Goal: Task Accomplishment & Management: Manage account settings

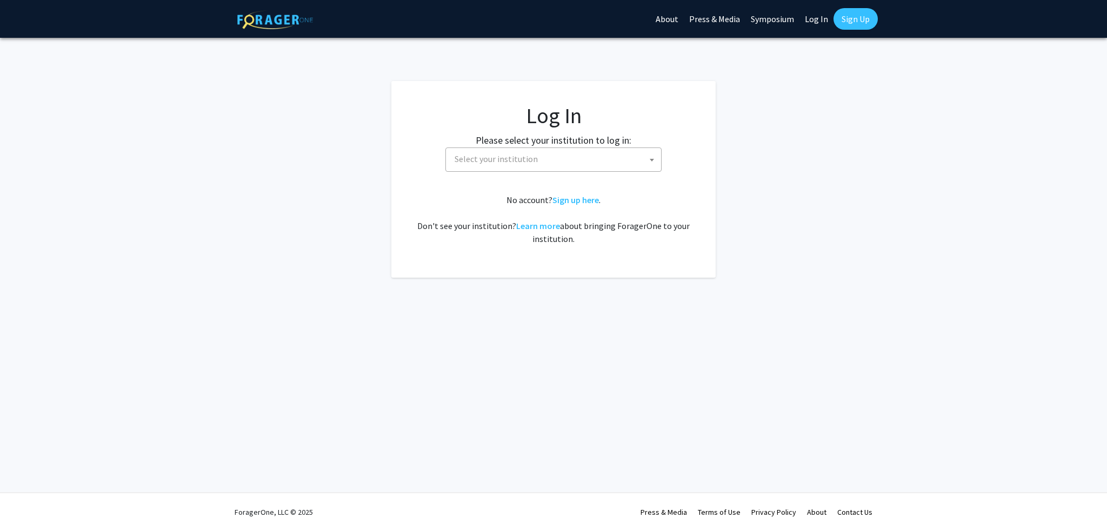
select select
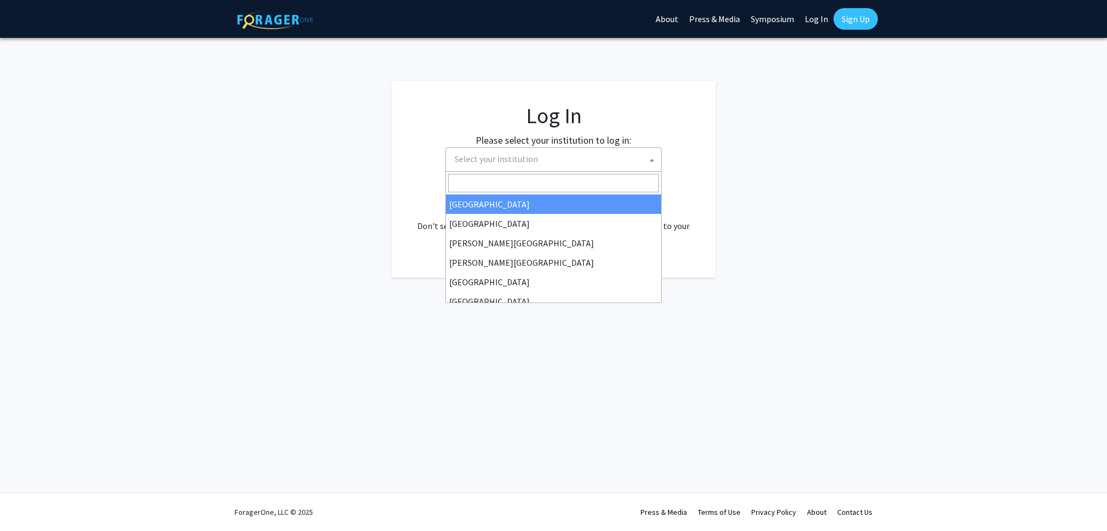
click at [507, 162] on span "Select your institution" at bounding box center [496, 159] width 83 height 11
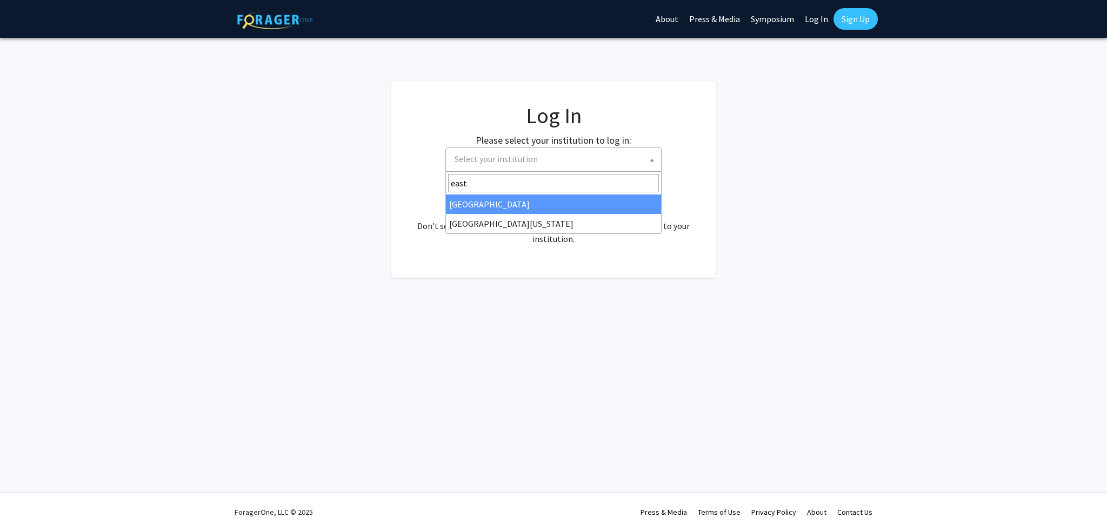
type input "east"
select select "17"
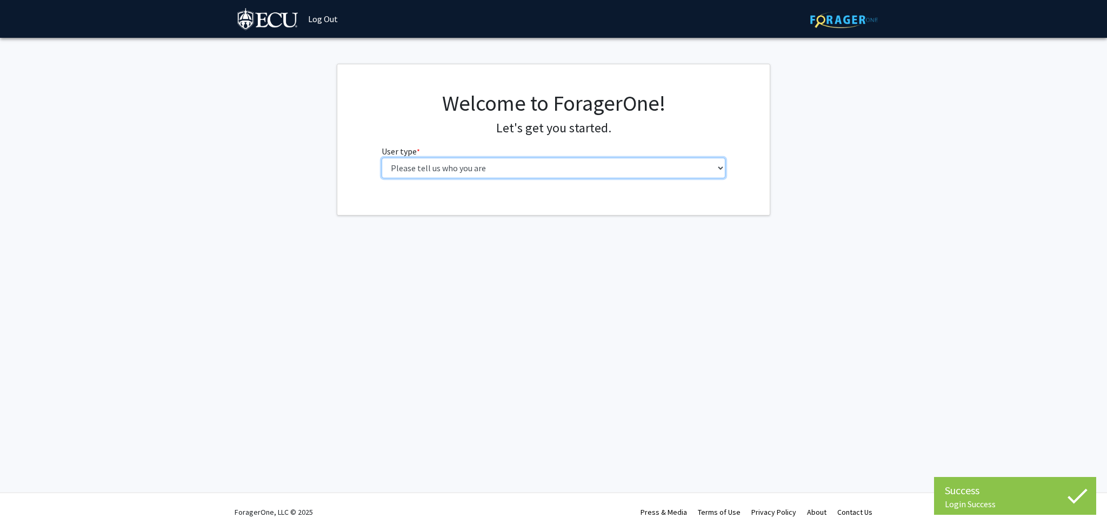
click at [468, 165] on select "Please tell us who you are Undergraduate Student Master's Student Doctoral Cand…" at bounding box center [554, 168] width 344 height 21
select select "5: faculty"
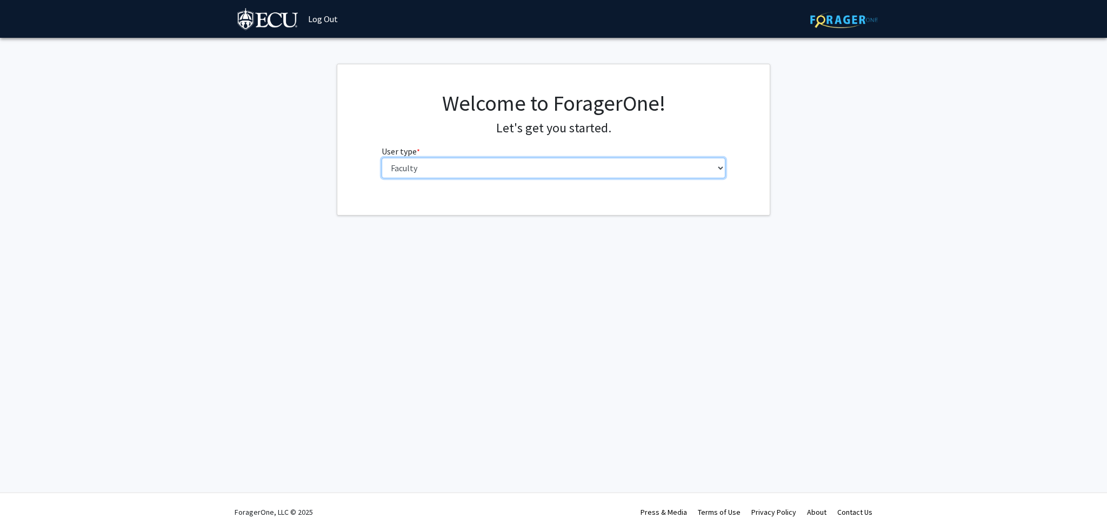
click at [382, 158] on select "Please tell us who you are Undergraduate Student Master's Student Doctoral Cand…" at bounding box center [554, 168] width 344 height 21
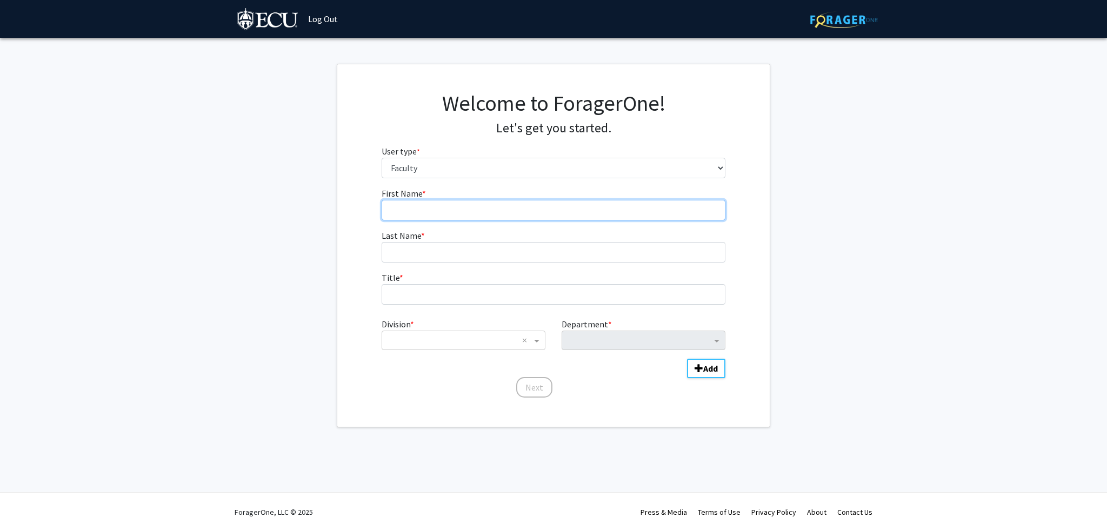
click at [419, 215] on input "First Name * required" at bounding box center [554, 210] width 344 height 21
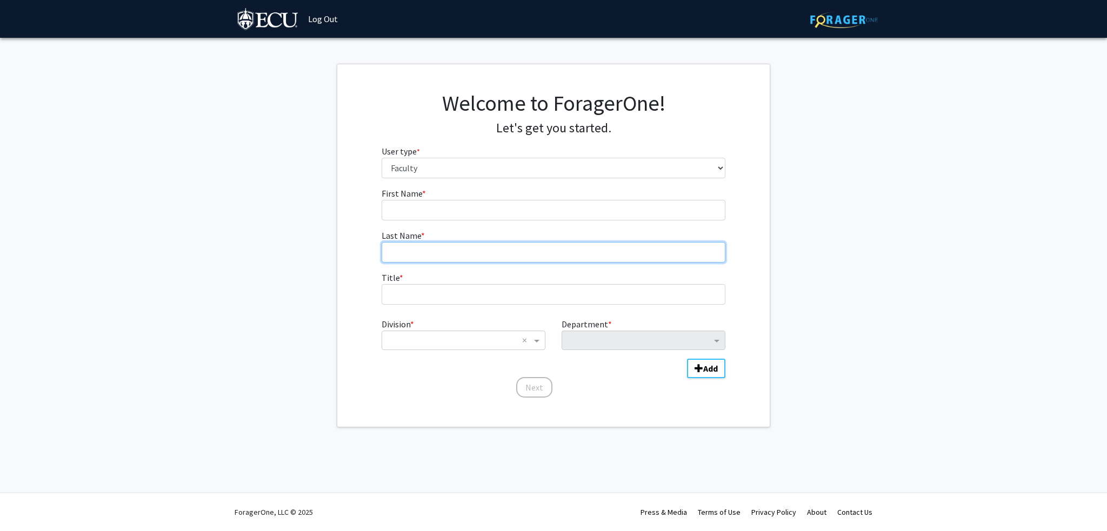
click at [420, 252] on fg-input "Last Name * required" at bounding box center [554, 246] width 344 height 34
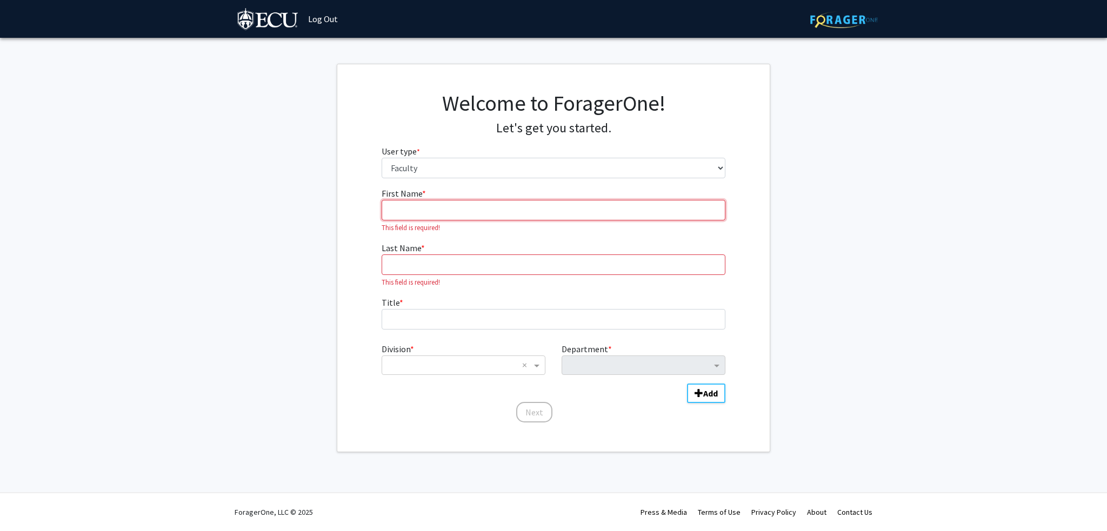
click at [413, 214] on input "First Name * required" at bounding box center [554, 210] width 344 height 21
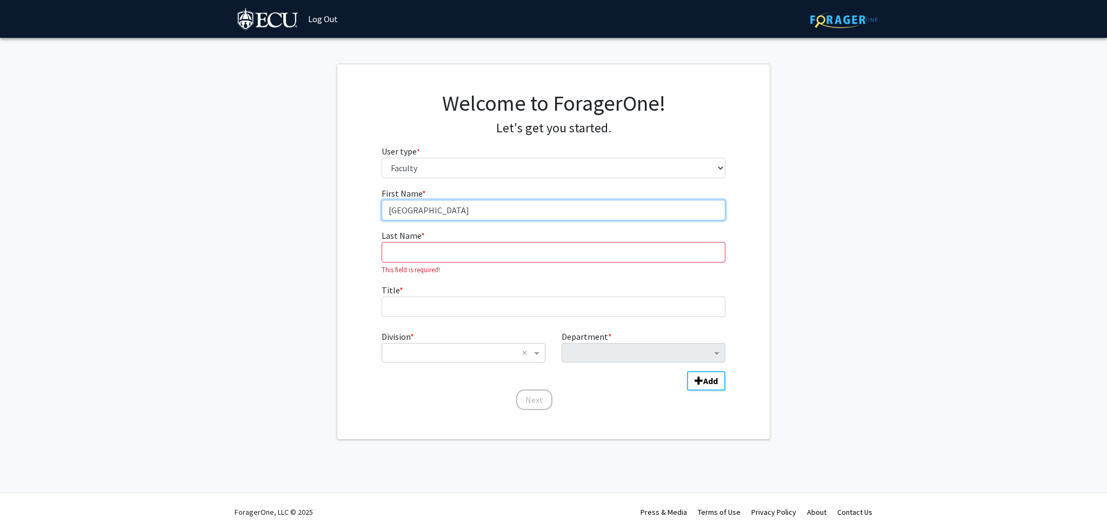
type input "[GEOGRAPHIC_DATA]"
click at [416, 258] on input "Last Name * required" at bounding box center [554, 252] width 344 height 21
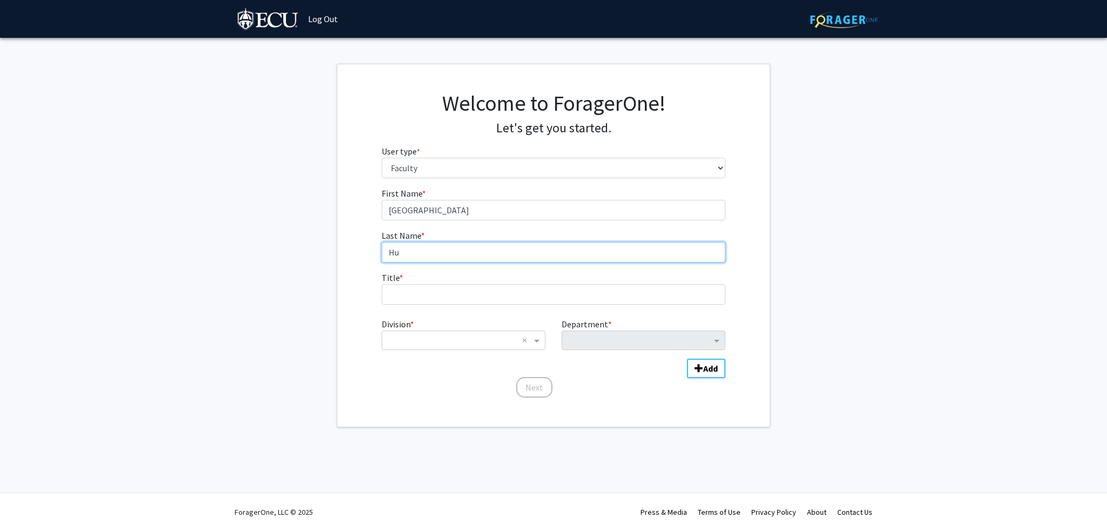
type input "Hu"
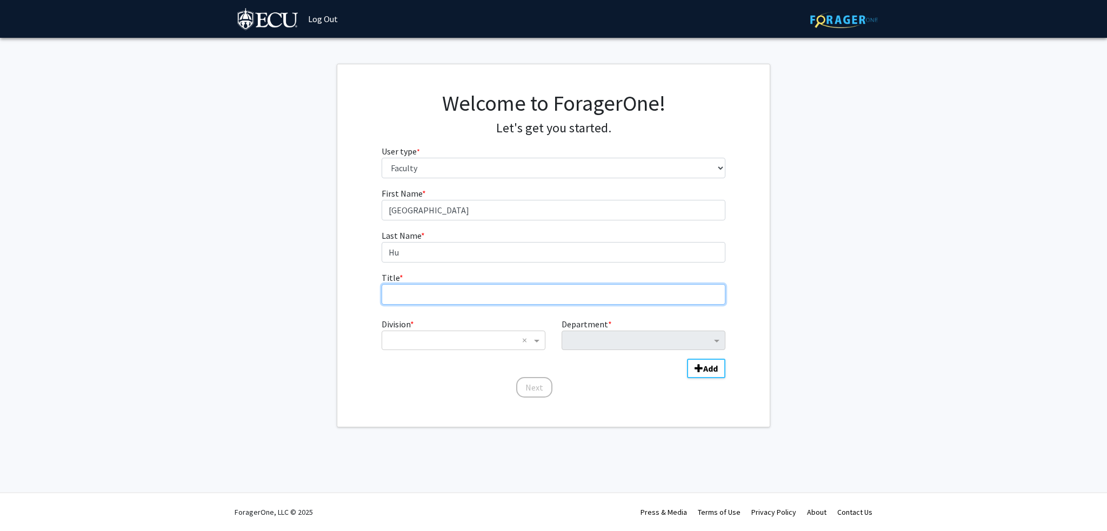
click at [423, 292] on input "Title * required" at bounding box center [554, 294] width 344 height 21
click at [436, 298] on input "Assistant professor" at bounding box center [554, 294] width 344 height 21
type input "Assistant professor"
click at [421, 329] on div "Division * × ×" at bounding box center [464, 334] width 180 height 32
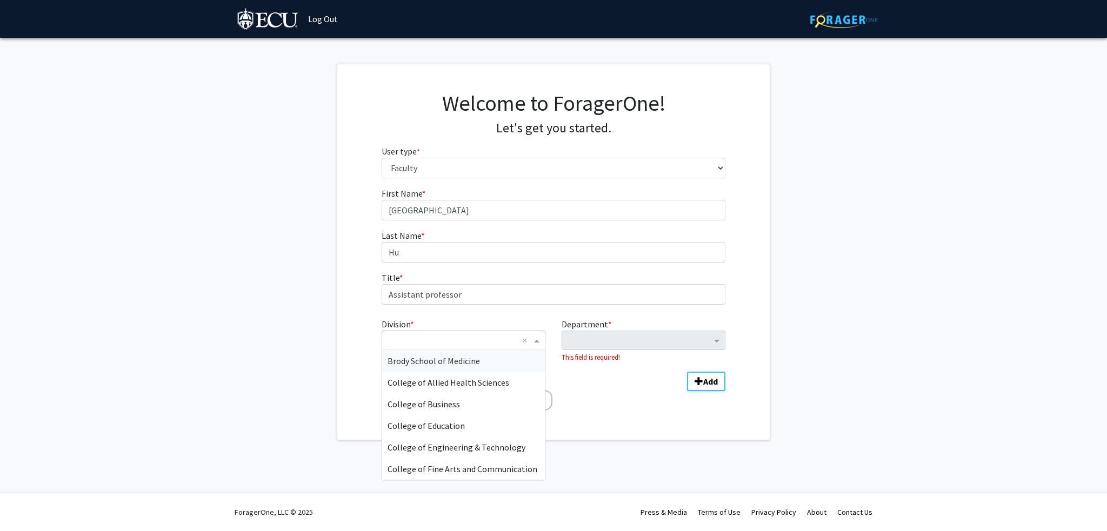
click at [421, 338] on input "Division" at bounding box center [453, 340] width 130 height 13
click at [458, 467] on span "[PERSON_NAME] College of Arts and Sciences" at bounding box center [473, 469] width 170 height 11
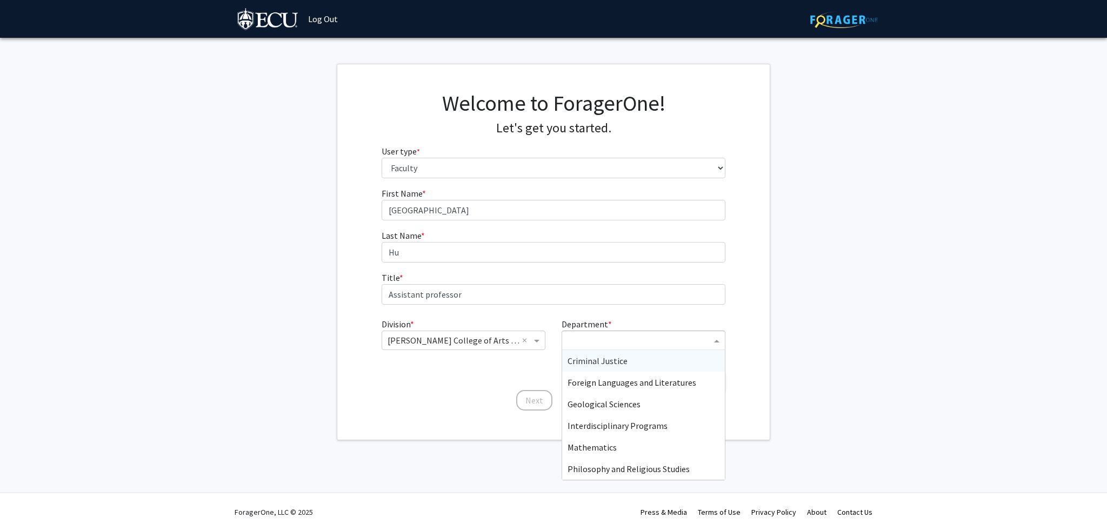
click at [588, 343] on input "Department" at bounding box center [640, 341] width 144 height 13
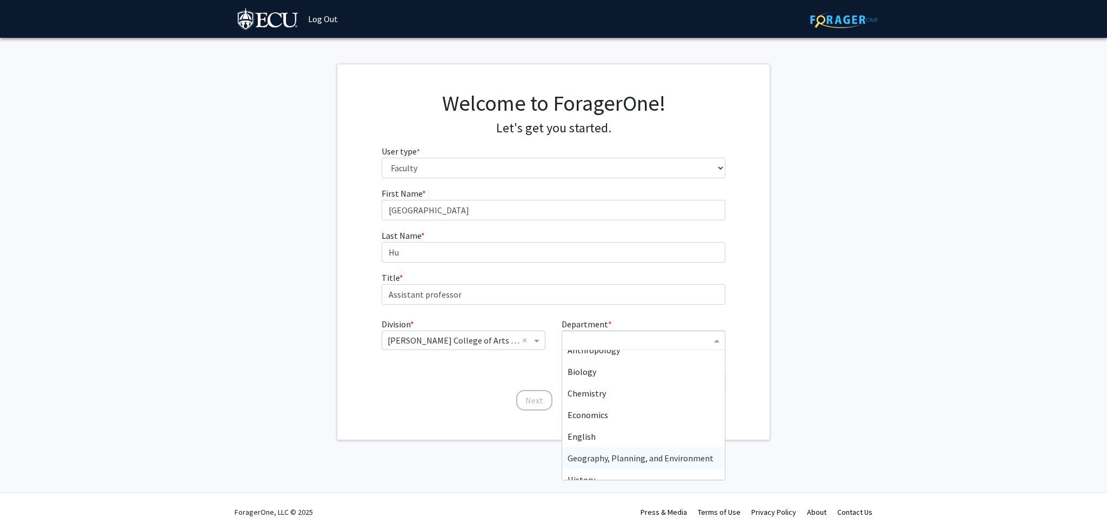
click at [621, 457] on span "Geography, Planning, and Environment" at bounding box center [641, 458] width 146 height 11
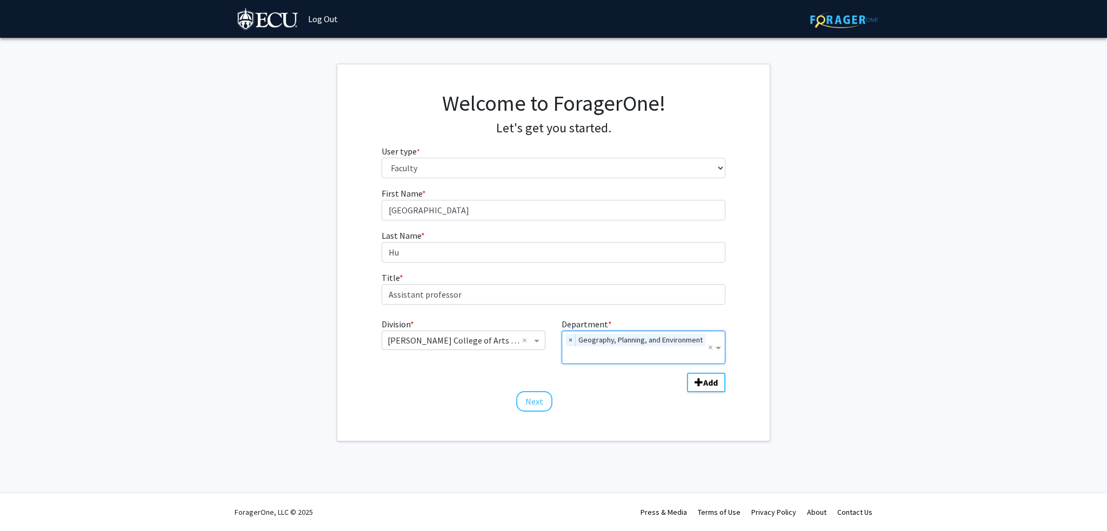
click at [661, 352] on input "Department" at bounding box center [638, 355] width 141 height 13
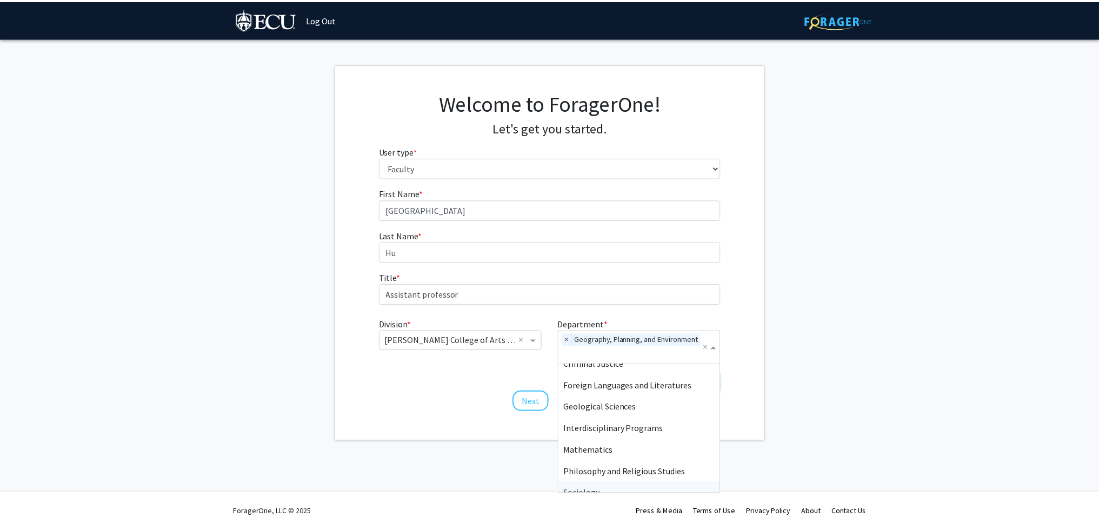
scroll to position [0, 0]
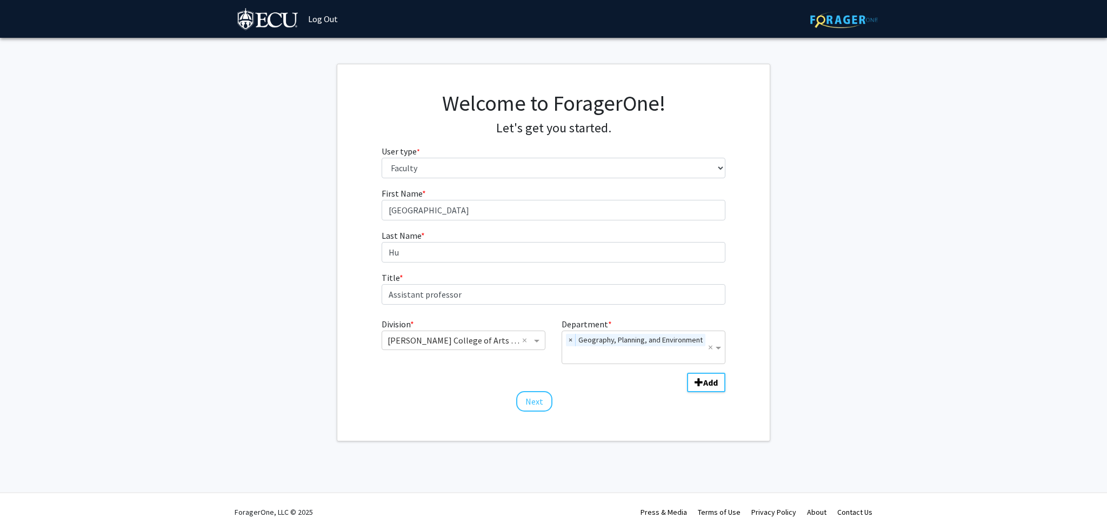
click at [472, 400] on div "Next" at bounding box center [554, 396] width 344 height 11
click at [535, 404] on button "Next" at bounding box center [534, 401] width 36 height 21
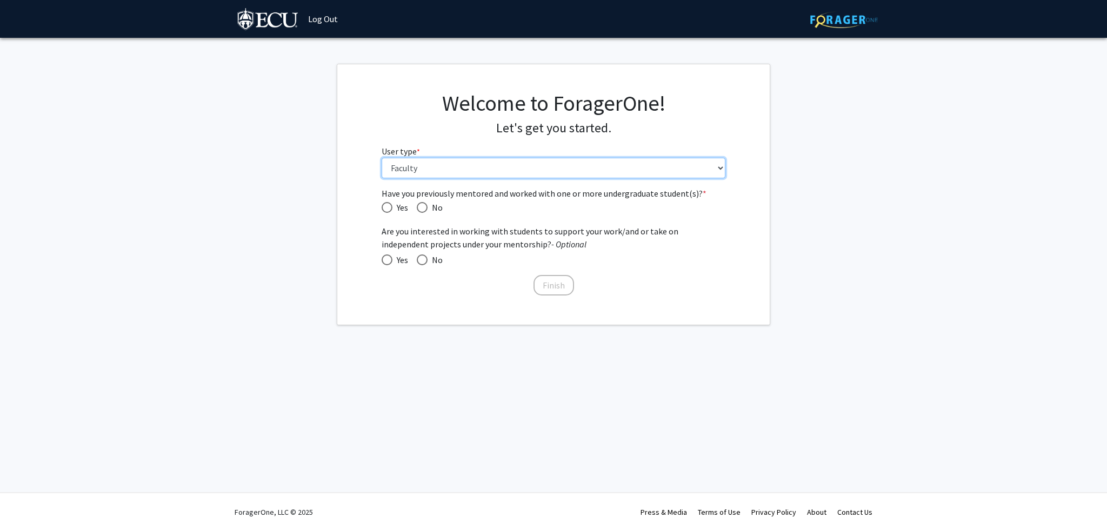
click at [423, 169] on select "Please tell us who you are Undergraduate Student Master's Student Doctoral Cand…" at bounding box center [554, 168] width 344 height 21
click at [422, 208] on span "Have you previously mentored and worked with one or more undergraduate student(…" at bounding box center [422, 208] width 0 height 0
click at [422, 206] on input "No" at bounding box center [422, 207] width 11 height 11
radio input "true"
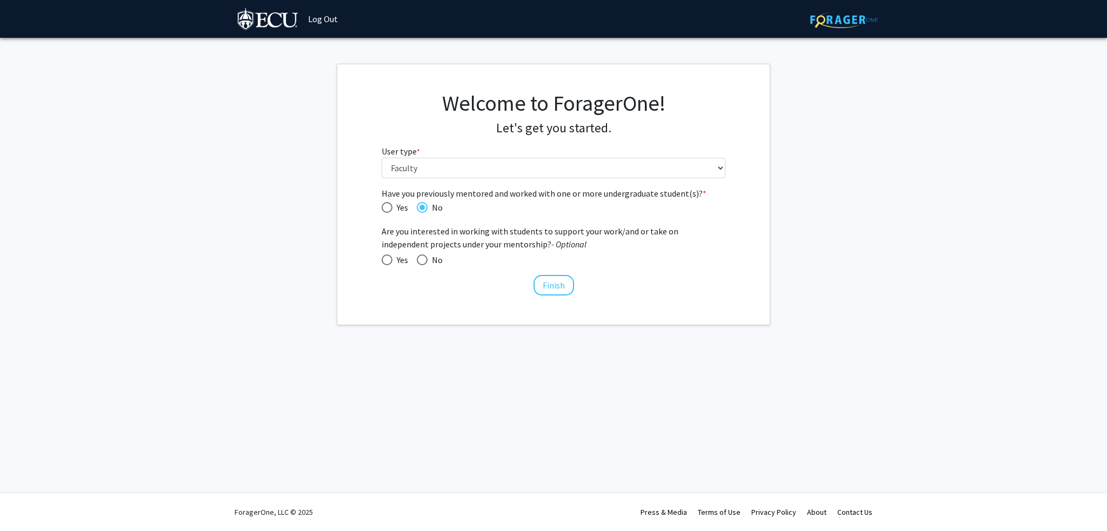
click at [383, 256] on span at bounding box center [387, 260] width 11 height 11
click at [383, 256] on input "Yes" at bounding box center [387, 260] width 11 height 11
radio input "true"
click at [544, 287] on button "Finish" at bounding box center [554, 285] width 41 height 21
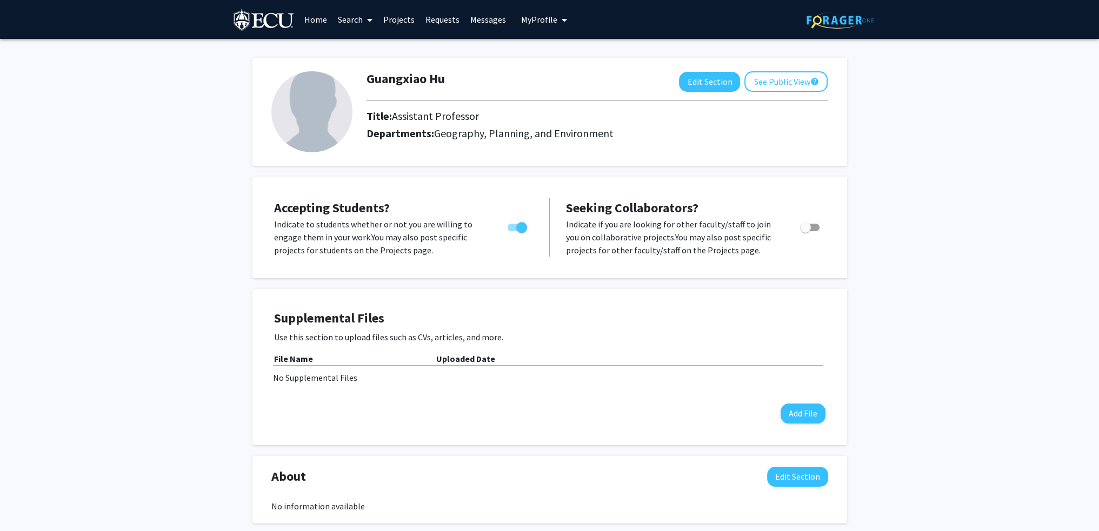
click at [814, 228] on span "Toggle" at bounding box center [809, 228] width 19 height 8
click at [805, 231] on input "Toggle" at bounding box center [805, 231] width 1 height 1
checkbox input "true"
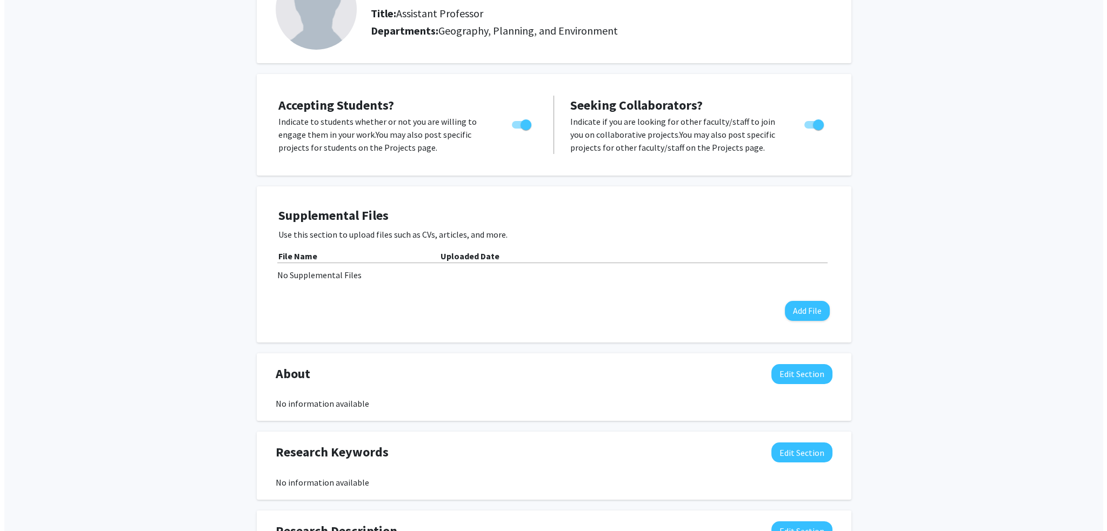
scroll to position [108, 0]
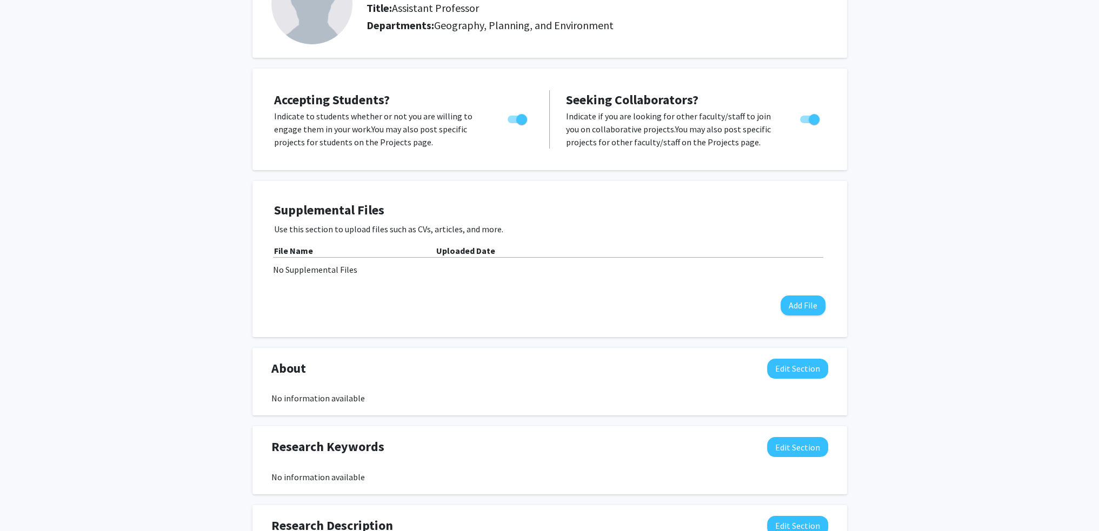
click at [210, 206] on div "Guangxiao Hu Edit Section See Public View help Title: Assistant Professor Depar…" at bounding box center [549, 348] width 1099 height 835
click at [314, 229] on p "Use this section to upload files such as CVs, articles, and more." at bounding box center [549, 229] width 551 height 13
click at [803, 309] on button "Add File" at bounding box center [803, 306] width 45 height 20
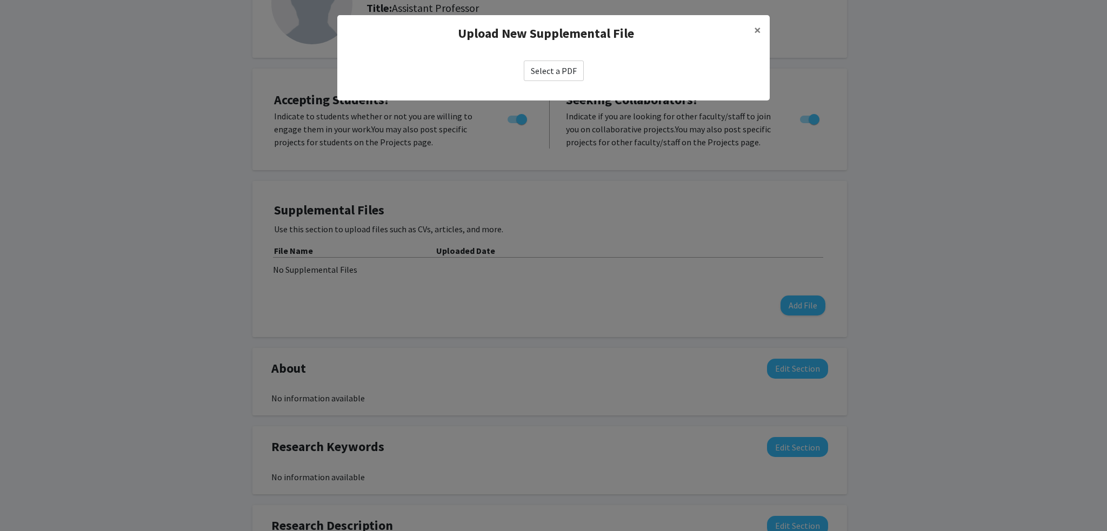
click at [558, 66] on label "Select a PDF" at bounding box center [554, 71] width 60 height 21
click at [0, 0] on input "Select a PDF" at bounding box center [0, 0] width 0 height 0
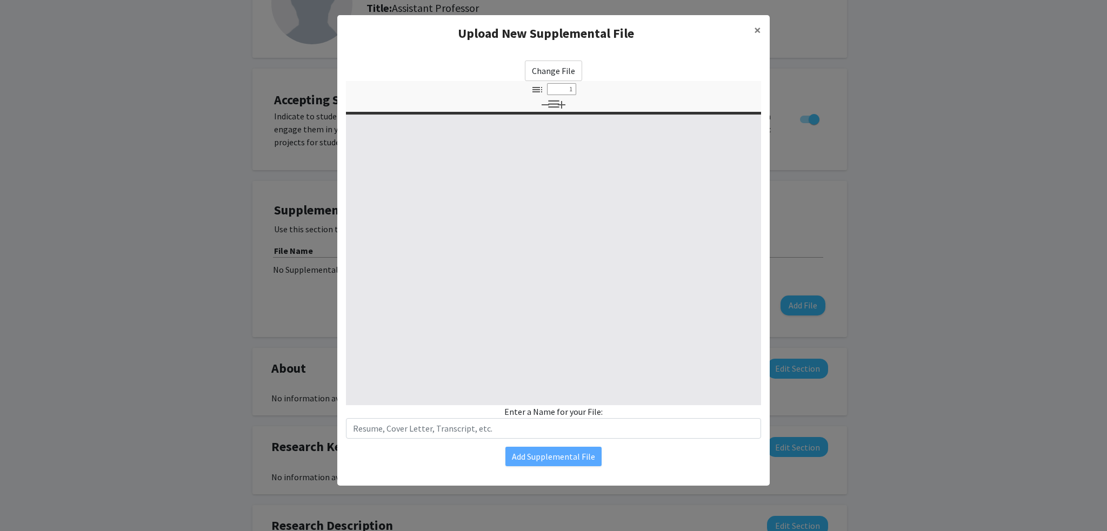
select select "custom"
type input "0"
select select "custom"
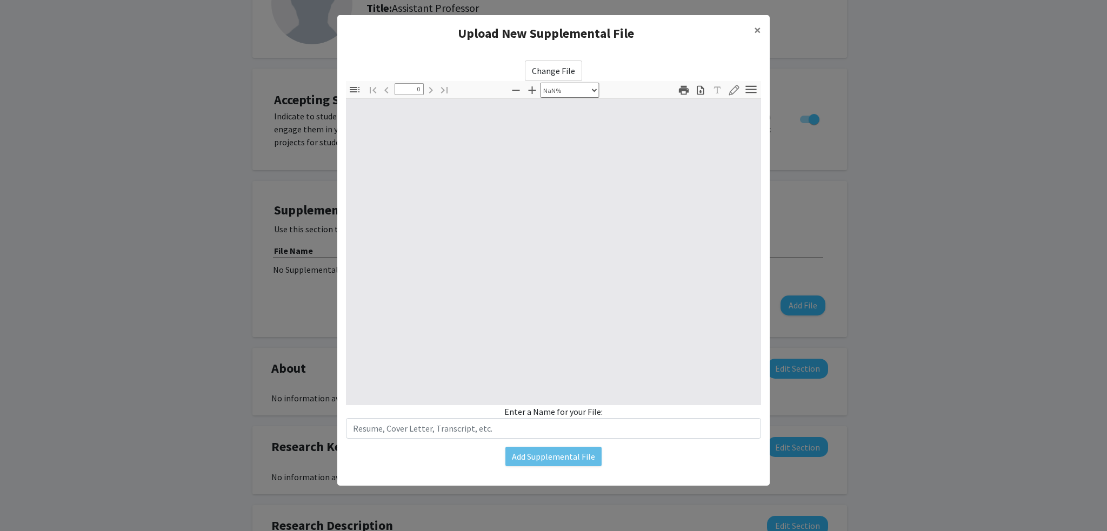
type input "1"
select select "auto"
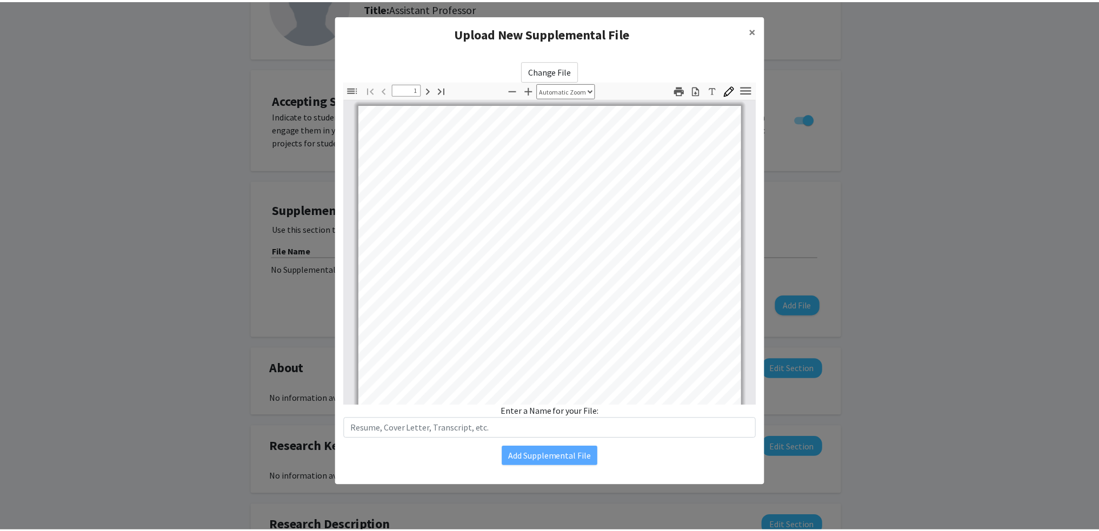
scroll to position [0, 0]
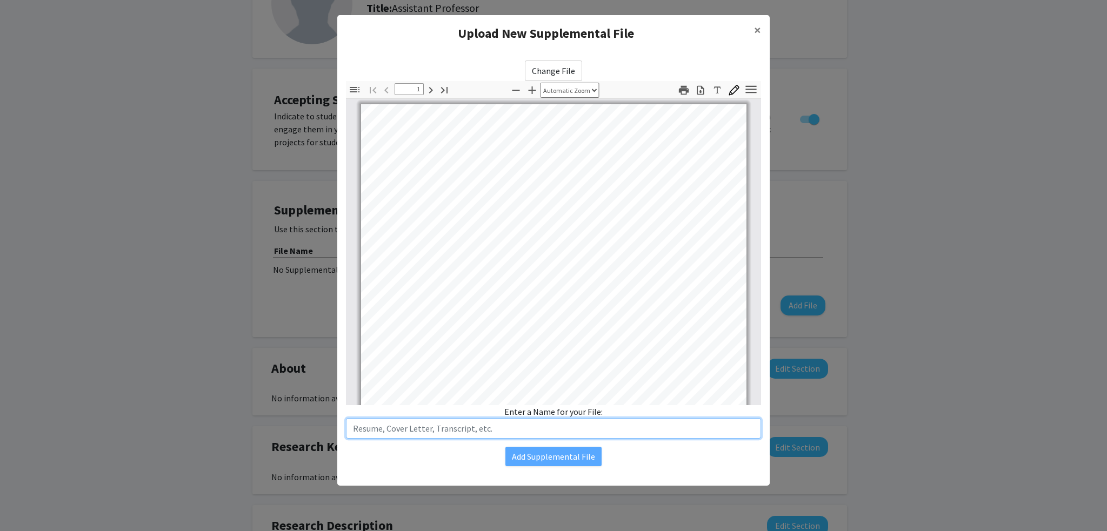
click at [388, 434] on input "text" at bounding box center [553, 428] width 415 height 21
type input "CV"
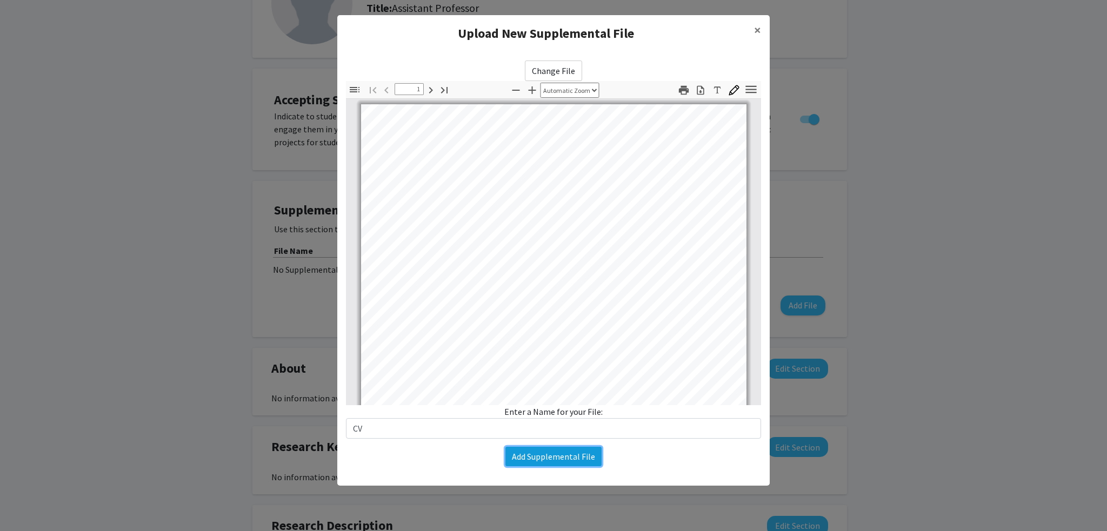
click at [569, 457] on button "Add Supplemental File" at bounding box center [553, 456] width 96 height 19
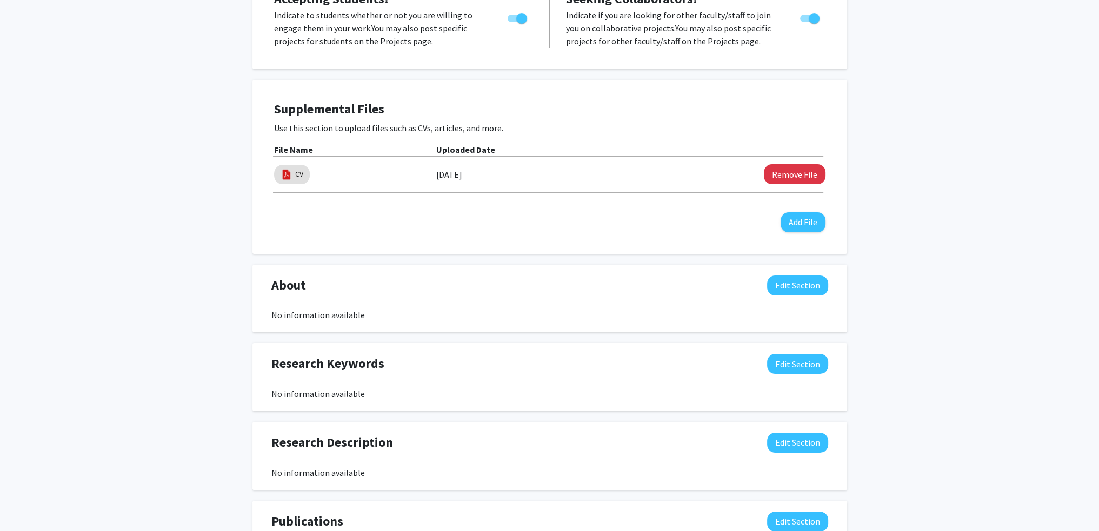
scroll to position [216, 0]
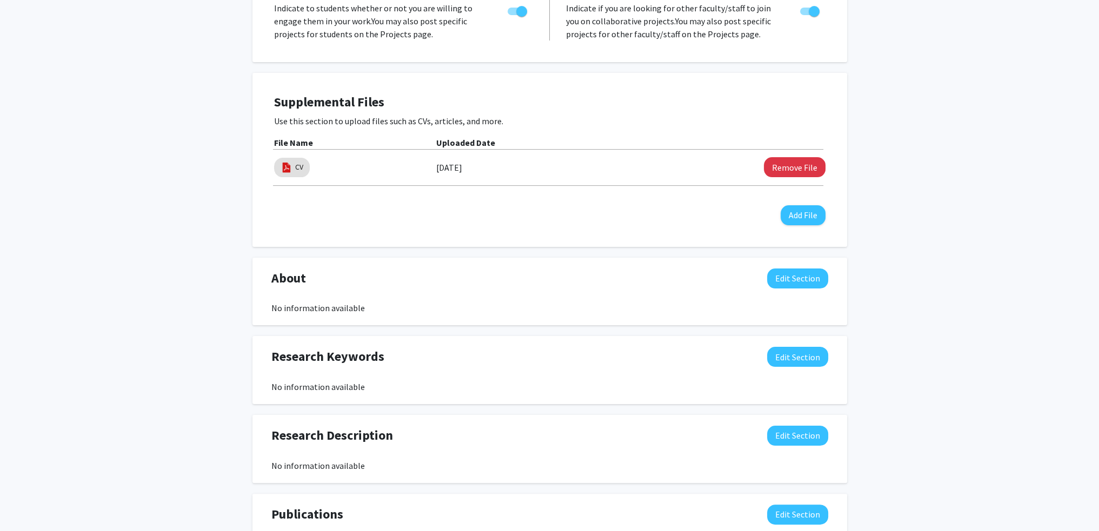
click at [292, 275] on span "About" at bounding box center [288, 278] width 35 height 19
click at [803, 363] on button "Edit Section" at bounding box center [797, 357] width 61 height 20
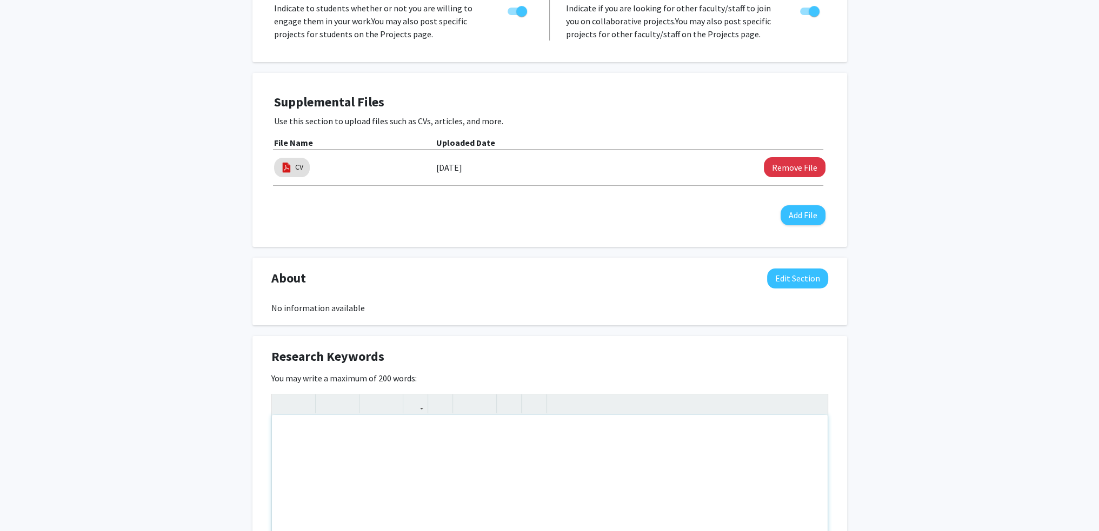
click at [364, 441] on div "Note to users with screen readers: Please deactivate our accessibility plugin f…" at bounding box center [550, 496] width 556 height 162
paste div "Note to users with screen readers: Please deactivate our accessibility plugin f…"
type textarea "<p>Environmental justice, Environmental economics, Hazards and vulnerability, S…"
click at [226, 384] on div "Guangxiao Hu Edit Section See Public View help Title: Assistant Professor Depar…" at bounding box center [549, 367] width 1099 height 1089
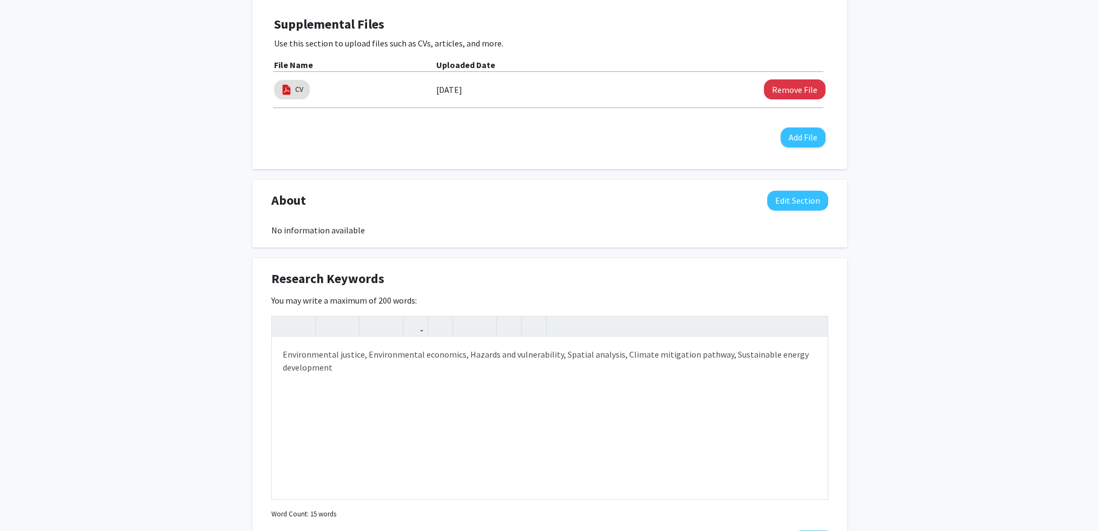
scroll to position [432, 0]
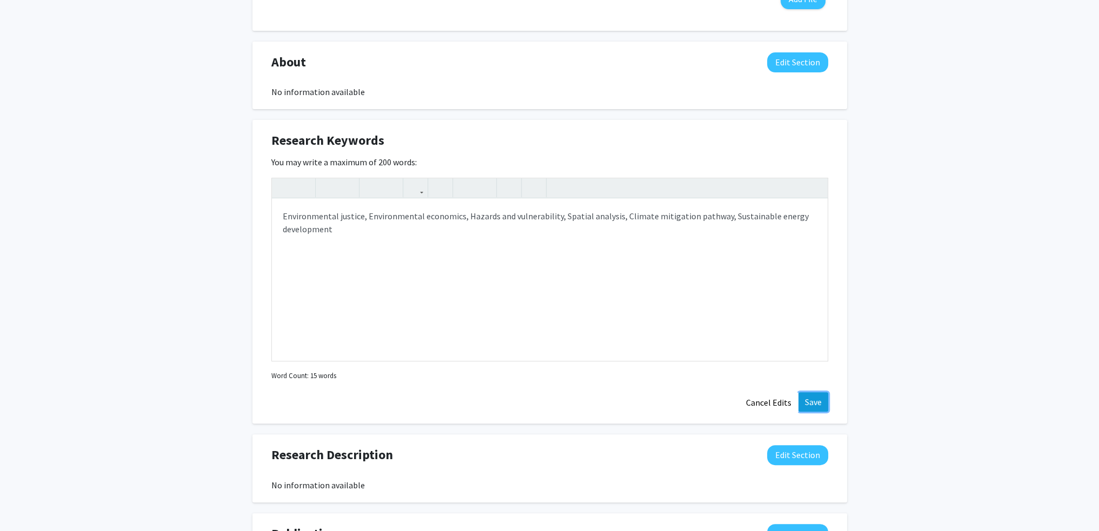
click at [815, 400] on button "Save" at bounding box center [813, 401] width 30 height 19
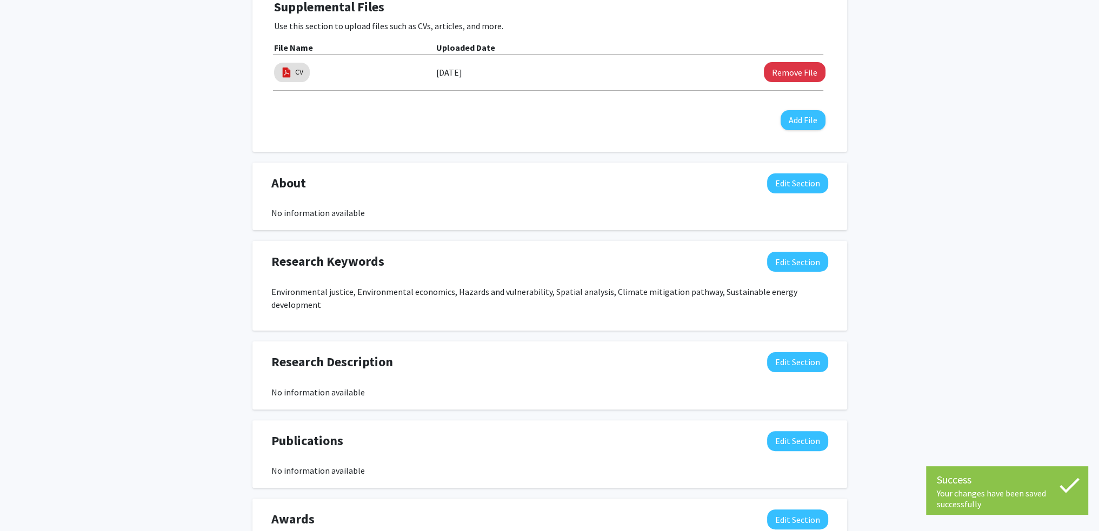
scroll to position [306, 0]
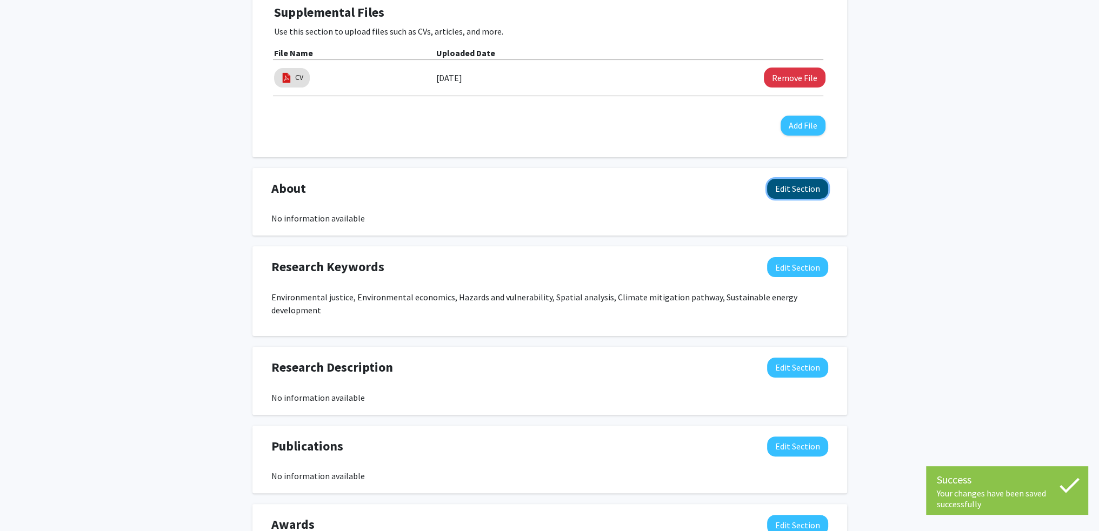
click at [791, 188] on button "Edit Section" at bounding box center [797, 189] width 61 height 20
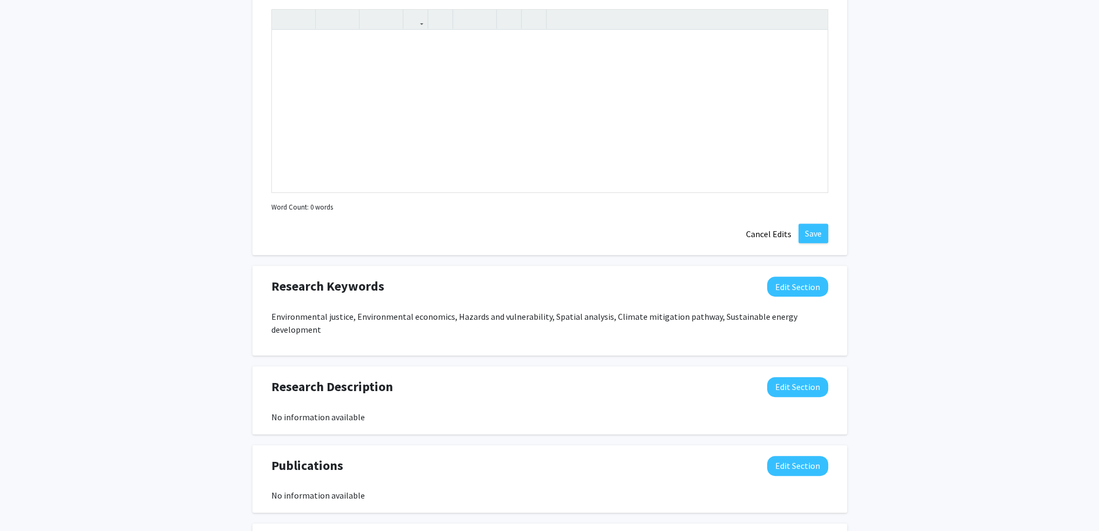
scroll to position [630, 0]
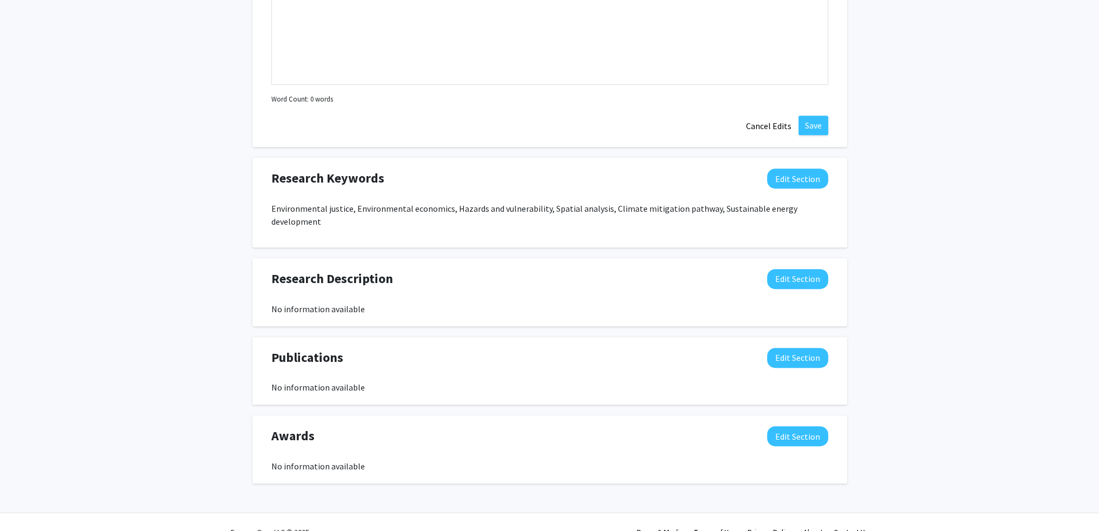
click at [415, 255] on div "Accepting Students? Indicate to students whether or not you are willing to enga…" at bounding box center [549, 20] width 595 height 948
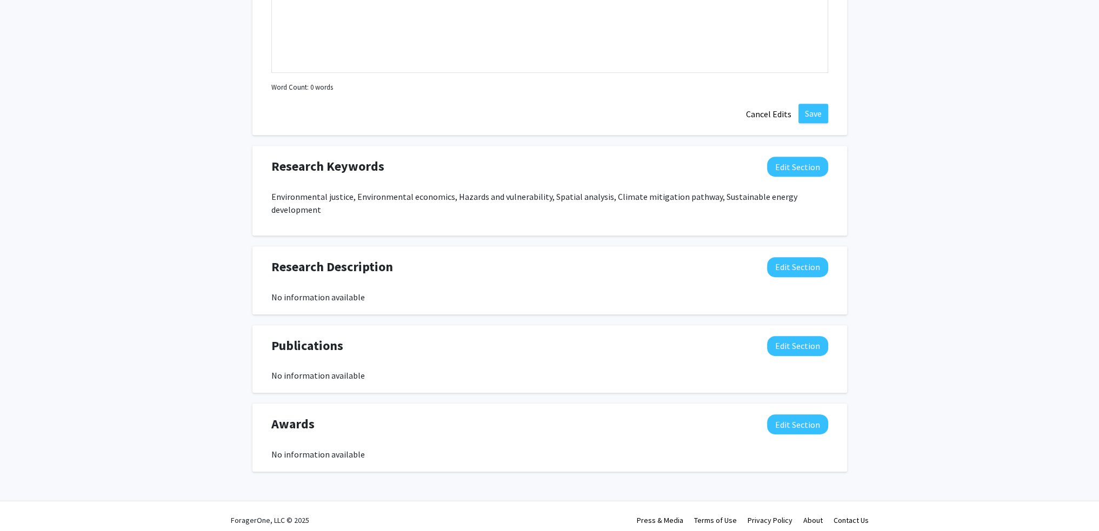
scroll to position [649, 0]
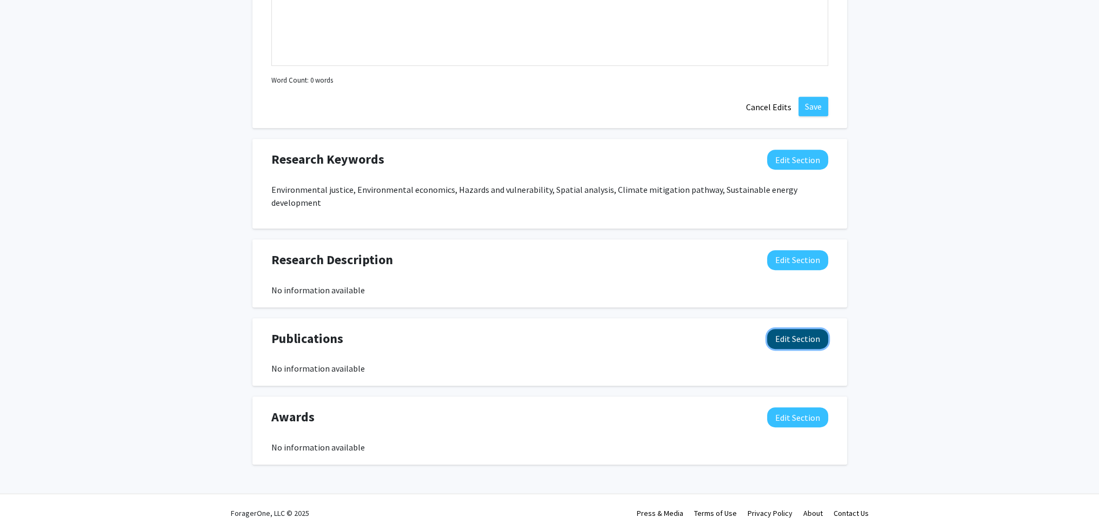
click at [789, 337] on button "Edit Section" at bounding box center [797, 339] width 61 height 20
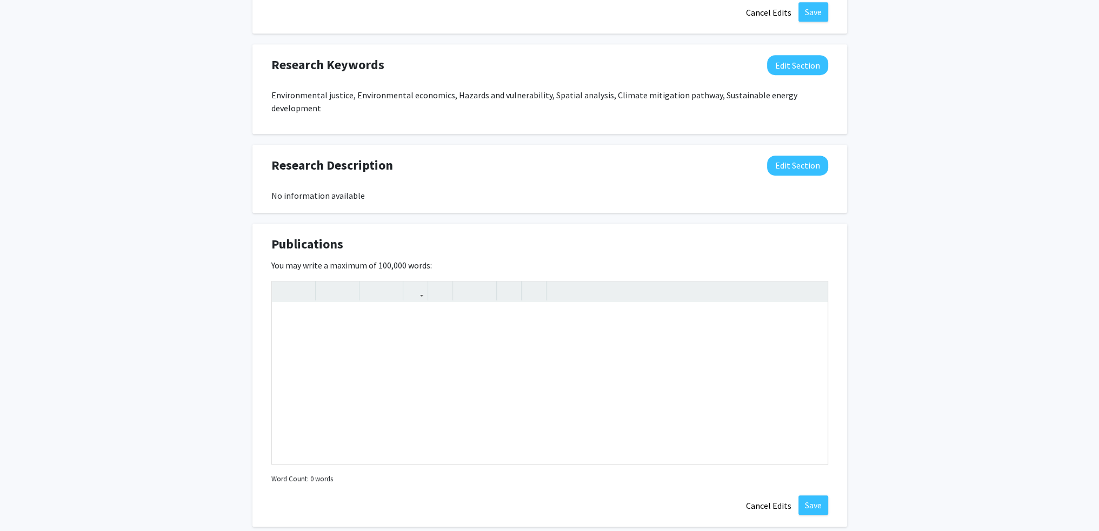
scroll to position [865, 0]
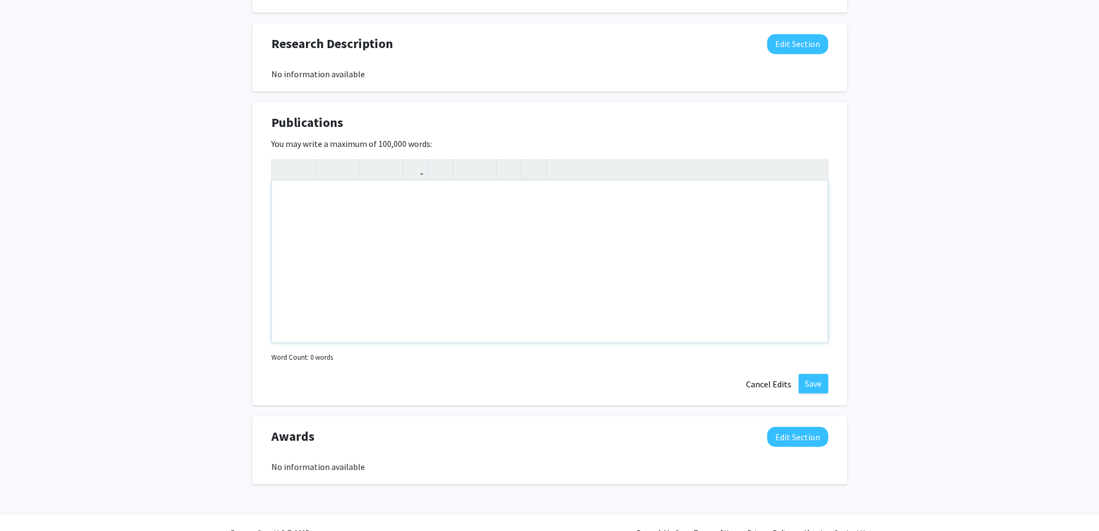
click at [317, 212] on div "Note to users with screen readers: Please deactivate our accessibility plugin f…" at bounding box center [550, 262] width 556 height 162
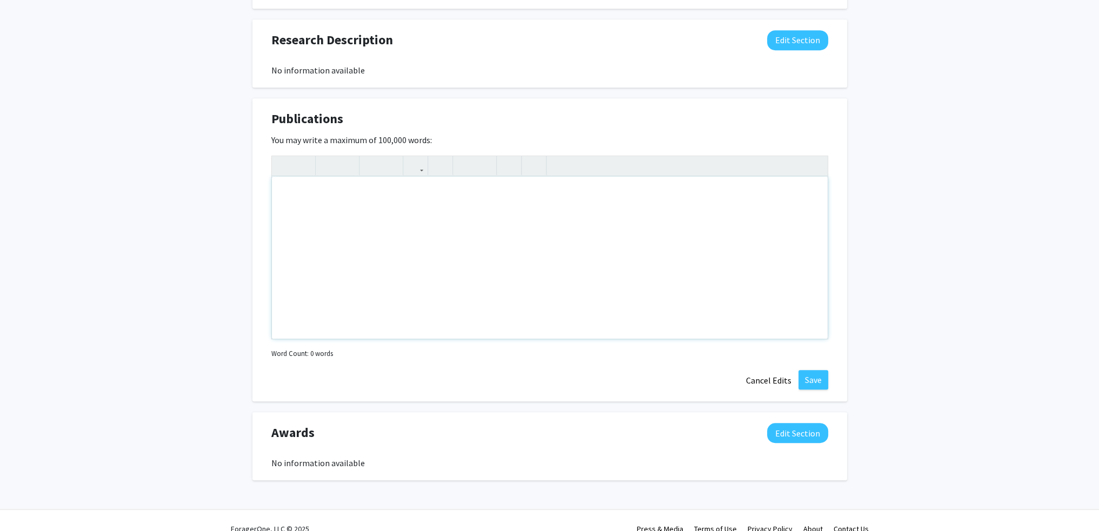
scroll to position [884, 0]
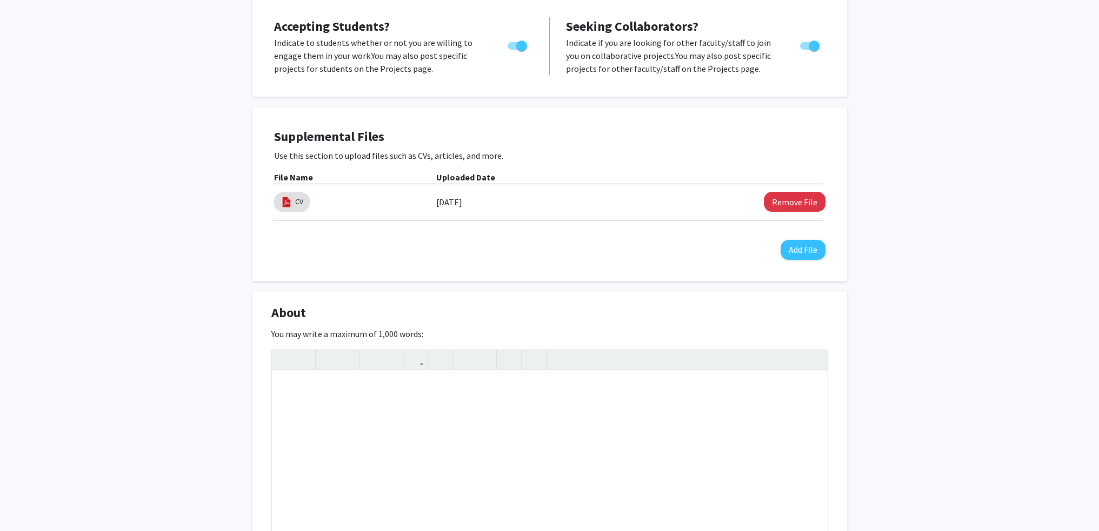
scroll to position [344, 0]
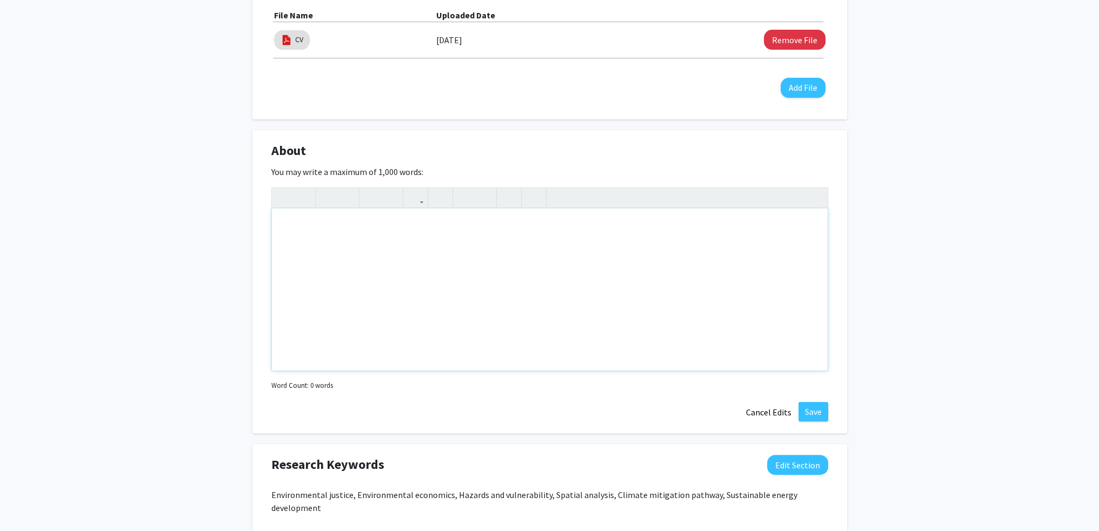
click at [350, 260] on div "Note to users with screen readers: Please deactivate our accessibility plugin f…" at bounding box center [550, 290] width 556 height 162
click at [186, 246] on div "Guangxiao Hu Edit Section See Public View help Title: Assistant Professor Depar…" at bounding box center [549, 368] width 1099 height 1346
click at [482, 223] on div "Note to users with screen readers: Please deactivate our accessibility plugin f…" at bounding box center [550, 290] width 556 height 162
paste div "Note to users with screen readers: Please deactivate our accessibility plugin f…"
type textarea "<p>[PERSON_NAME] research fields include environmental economics, environmental…"
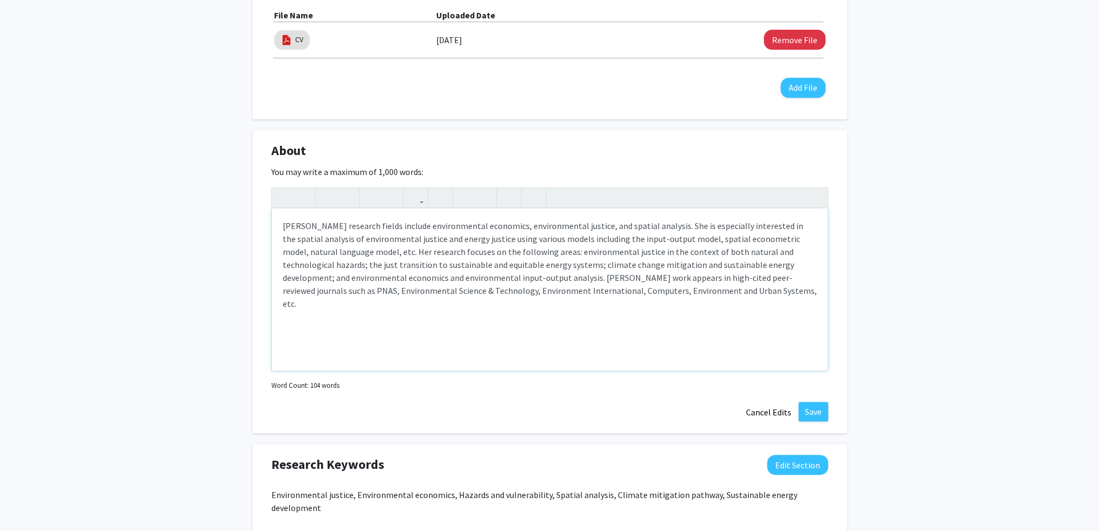
click at [434, 236] on p "[PERSON_NAME] research fields include environmental economics, environmental ju…" at bounding box center [550, 264] width 534 height 91
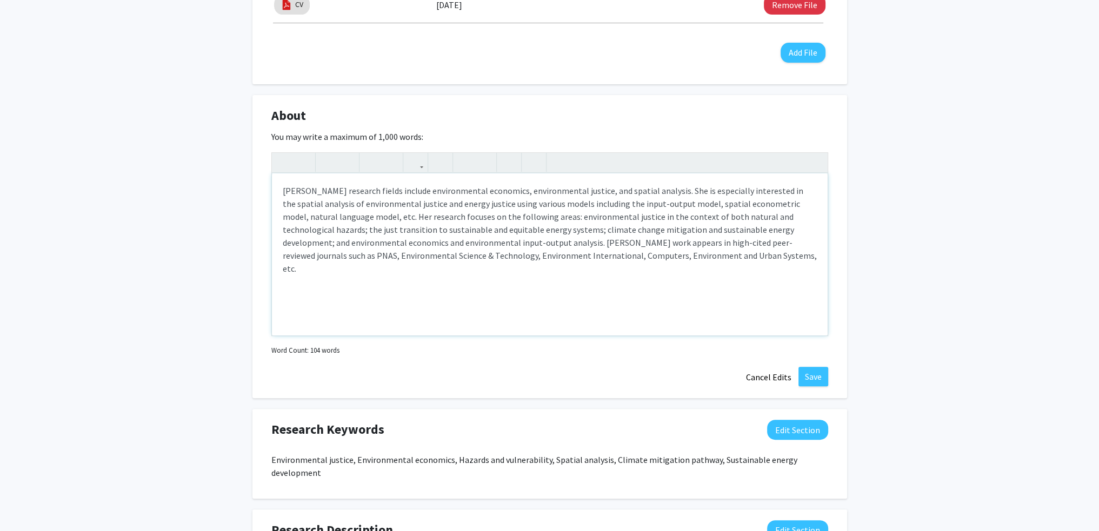
scroll to position [398, 0]
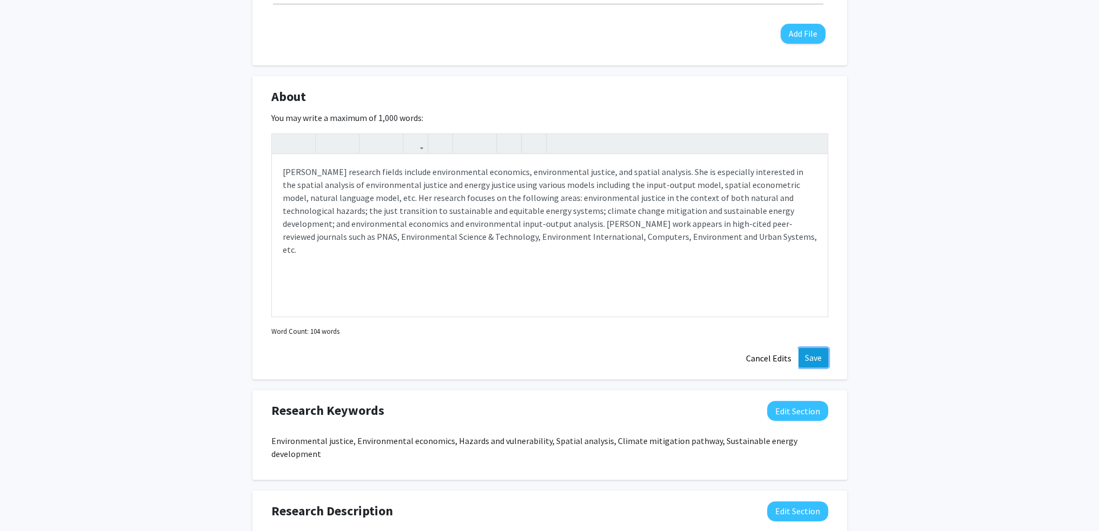
click at [821, 350] on button "Save" at bounding box center [813, 357] width 30 height 19
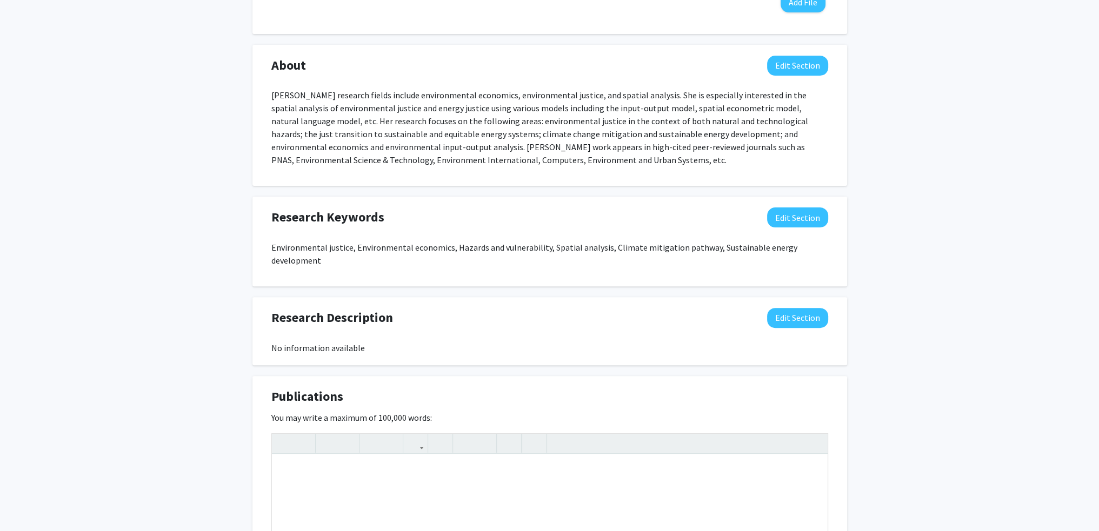
scroll to position [487, 0]
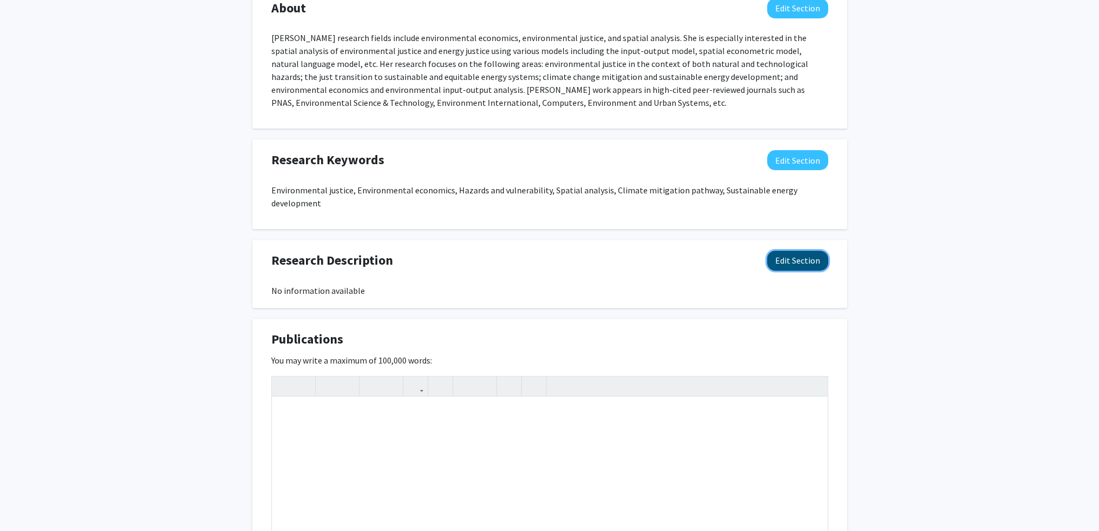
click at [803, 264] on button "Edit Section" at bounding box center [797, 261] width 61 height 20
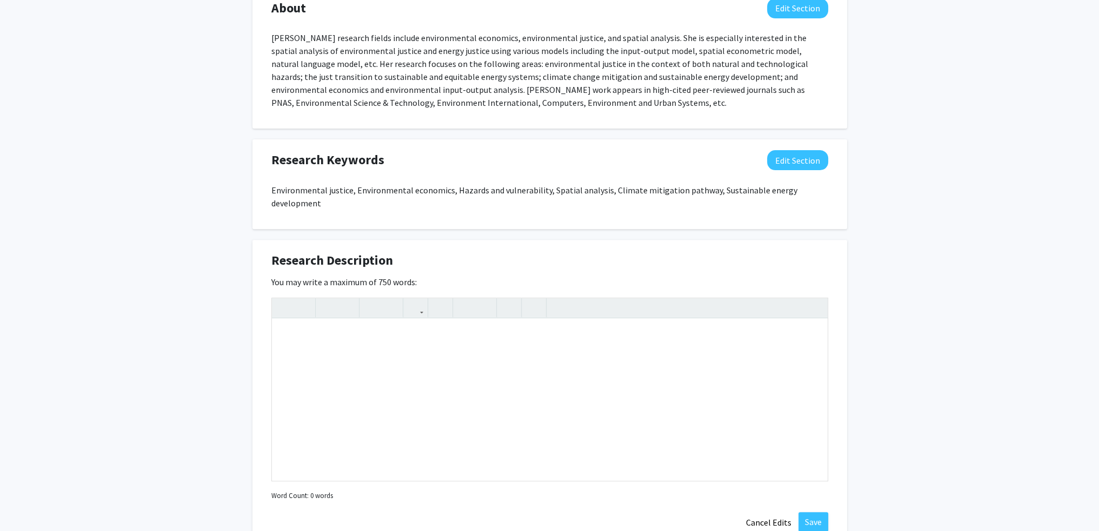
click at [889, 441] on div "Guangxiao Hu Edit Section See Public View help Title: Assistant Professor Depar…" at bounding box center [549, 262] width 1099 height 1420
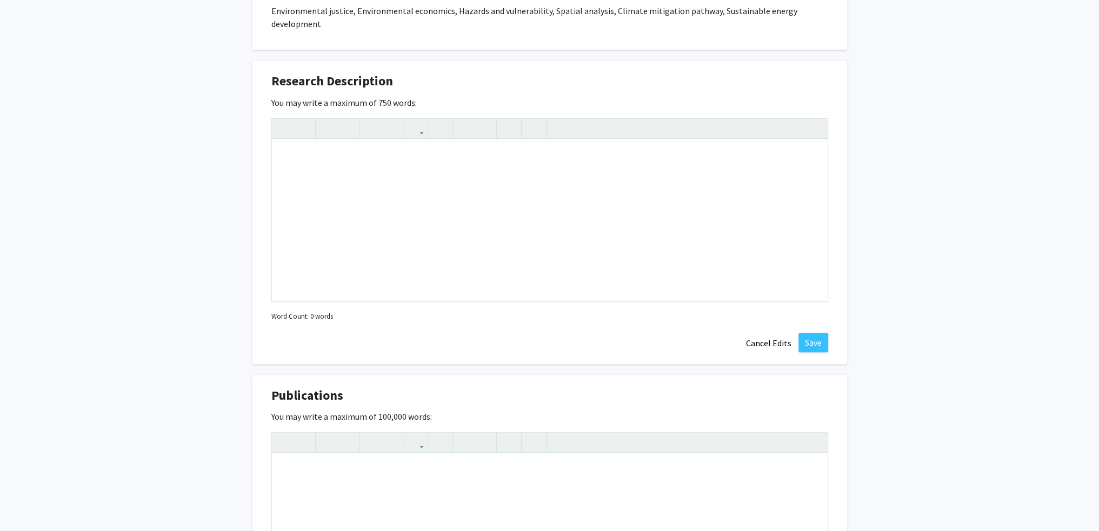
scroll to position [811, 0]
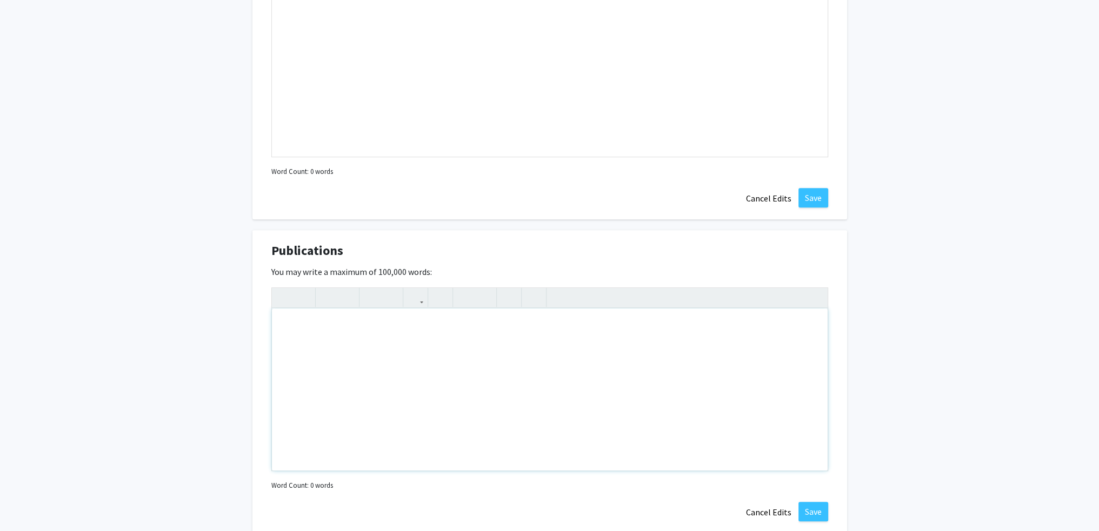
click at [316, 334] on div "Note to users with screen readers: Please deactivate our accessibility plugin f…" at bounding box center [550, 390] width 556 height 162
click at [328, 319] on div "Note to users with screen readers: Please deactivate our accessibility plugin f…" at bounding box center [550, 390] width 556 height 162
paste div "Note to users with screen readers: Please deactivate our accessibility plugin f…"
type textarea "<p>[9] Ma, Z., [PERSON_NAME], G., [PERSON_NAME], [PERSON_NAME], [PERSON_NAME], …"
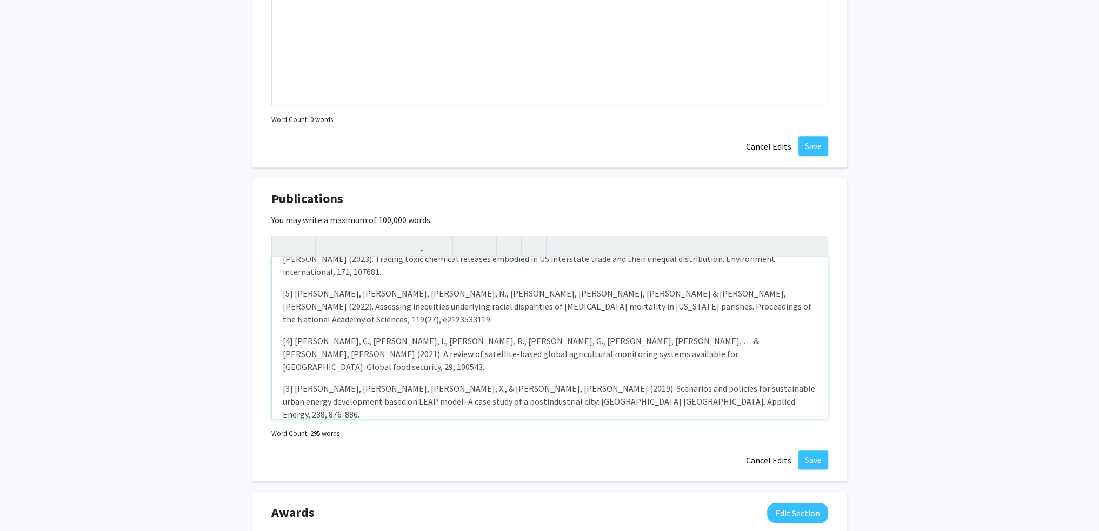
scroll to position [865, 0]
drag, startPoint x: 293, startPoint y: 378, endPoint x: 273, endPoint y: 365, distance: 23.6
click at [273, 365] on div "[9] Ma, Z., [PERSON_NAME], G., [PERSON_NAME], [PERSON_NAME], [PERSON_NAME], [PE…" at bounding box center [550, 336] width 556 height 162
click at [402, 475] on p "[1] [PERSON_NAME], [PERSON_NAME], [PERSON_NAME], [PERSON_NAME], [PERSON_NAME], …" at bounding box center [550, 494] width 534 height 39
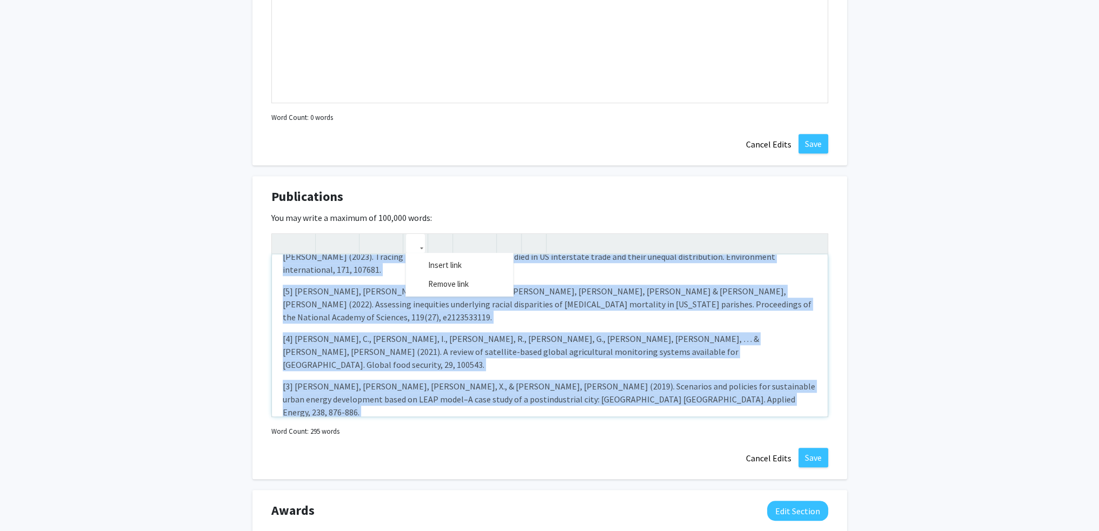
click at [416, 244] on icon "button" at bounding box center [415, 244] width 9 height 18
click at [507, 243] on icon "button" at bounding box center [508, 244] width 9 height 18
click at [327, 369] on div "[9] Ma, Z., [PERSON_NAME], G., [PERSON_NAME], [PERSON_NAME], [PERSON_NAME], [PE…" at bounding box center [550, 336] width 556 height 162
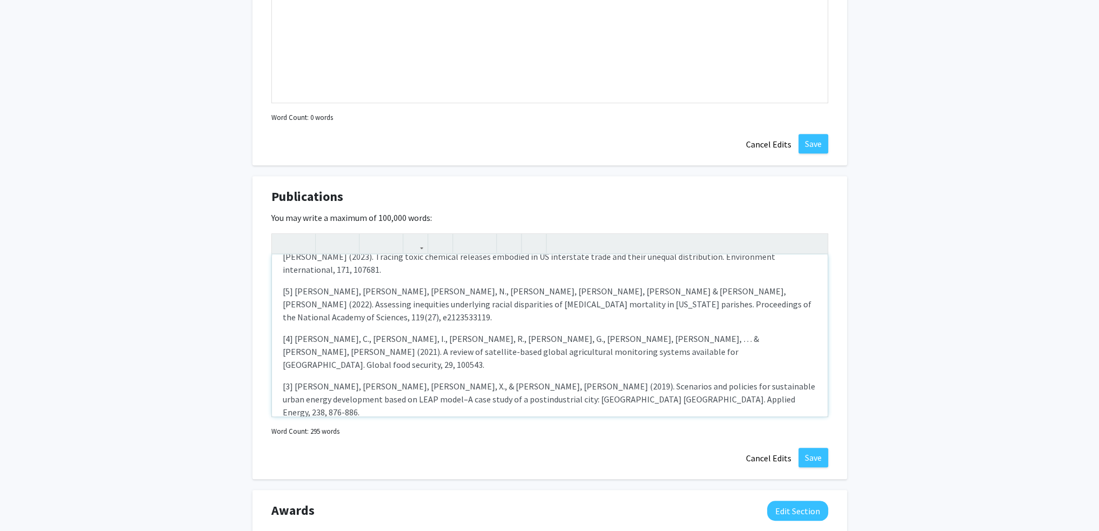
click at [321, 366] on div "[9] Ma, Z., [PERSON_NAME], G., [PERSON_NAME], [PERSON_NAME], [PERSON_NAME], [PE…" at bounding box center [550, 336] width 556 height 162
click at [319, 428] on p "[2] [PERSON_NAME], [PERSON_NAME], [PERSON_NAME], X., & [PERSON_NAME], [PERSON_N…" at bounding box center [550, 447] width 534 height 39
click at [387, 398] on div "[9] Ma, Z., [PERSON_NAME], G., [PERSON_NAME], [PERSON_NAME], [PERSON_NAME], [PE…" at bounding box center [550, 336] width 556 height 162
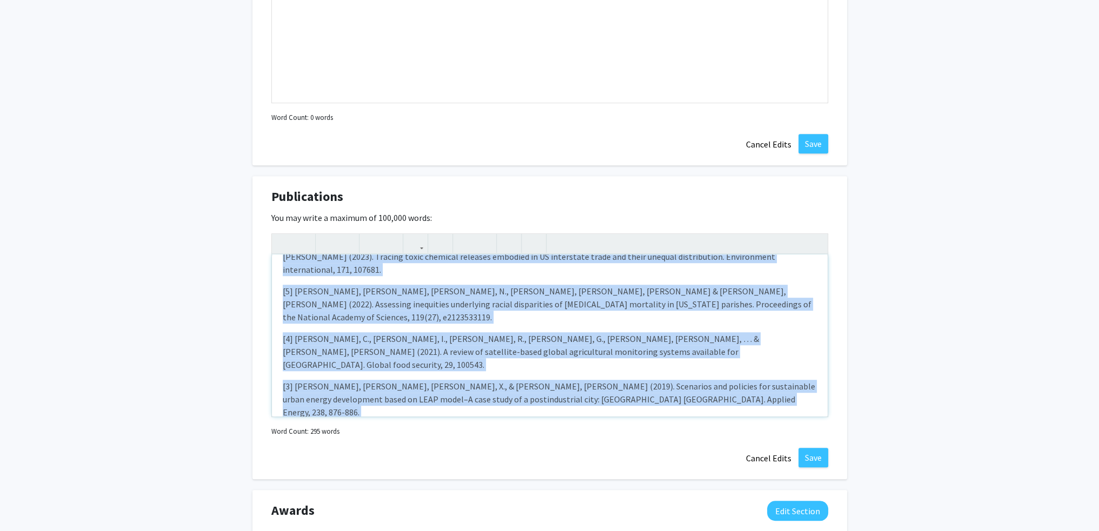
click at [295, 475] on p "[1] [PERSON_NAME], [PERSON_NAME], [PERSON_NAME], [PERSON_NAME], [PERSON_NAME], …" at bounding box center [550, 494] width 534 height 39
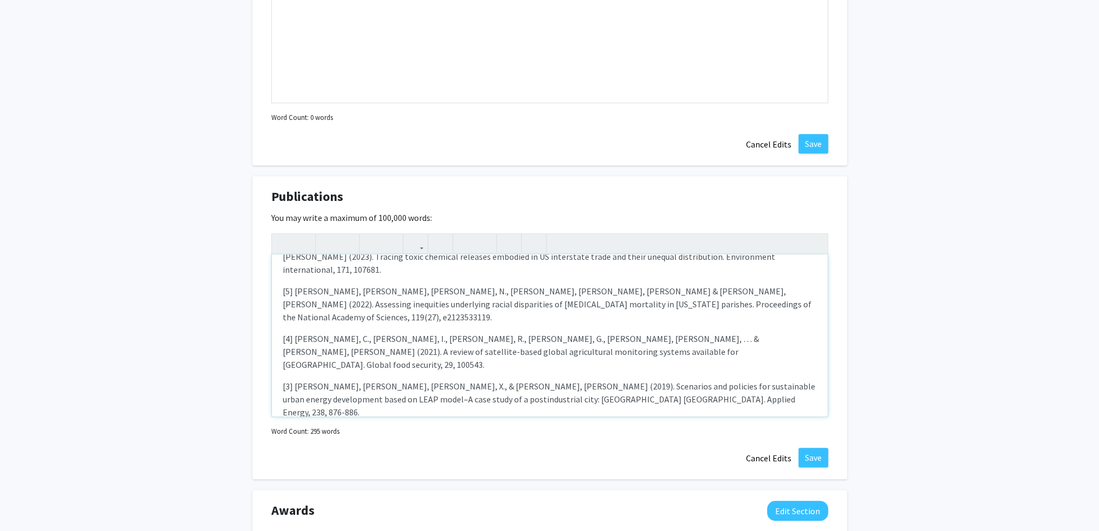
drag, startPoint x: 295, startPoint y: 376, endPoint x: 271, endPoint y: 373, distance: 23.9
click at [272, 373] on div "[9] Ma, Z., [PERSON_NAME], G., [PERSON_NAME], [PERSON_NAME], [PERSON_NAME], [PE…" at bounding box center [550, 336] width 556 height 162
drag, startPoint x: 294, startPoint y: 342, endPoint x: 279, endPoint y: 341, distance: 14.6
click at [279, 341] on div "[9] Ma, Z., [PERSON_NAME], G., [PERSON_NAME], [PERSON_NAME], [PERSON_NAME], [PE…" at bounding box center [550, 336] width 556 height 162
drag, startPoint x: 294, startPoint y: 307, endPoint x: 277, endPoint y: 307, distance: 16.8
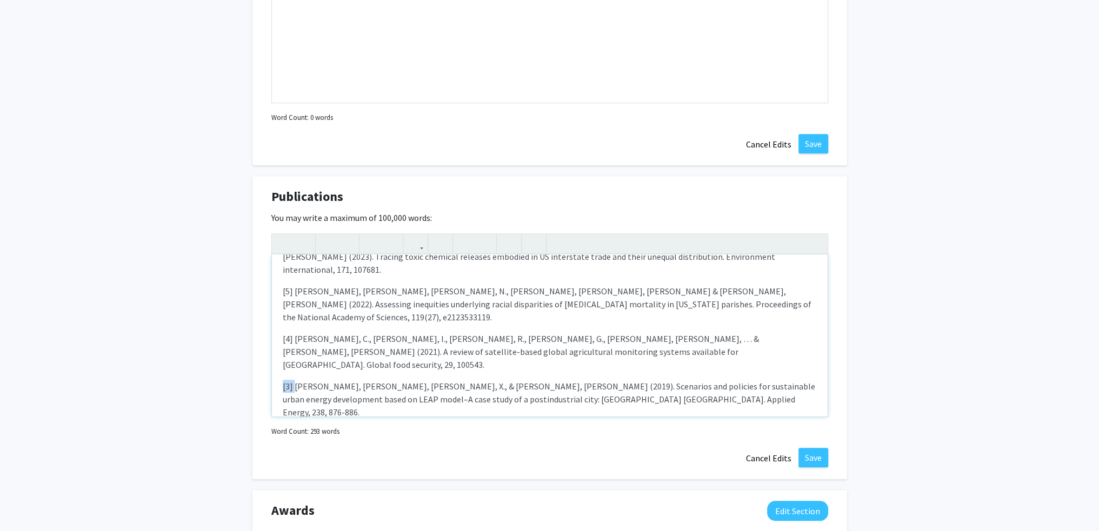
click at [277, 307] on div "[9] Ma, Z., [PERSON_NAME], G., [PERSON_NAME], [PERSON_NAME], [PERSON_NAME], [PE…" at bounding box center [550, 336] width 556 height 162
drag, startPoint x: 294, startPoint y: 273, endPoint x: 277, endPoint y: 273, distance: 16.8
click at [277, 273] on div "[9] Ma, Z., [PERSON_NAME], G., [PERSON_NAME], [PERSON_NAME], [PERSON_NAME], [PE…" at bounding box center [550, 336] width 556 height 162
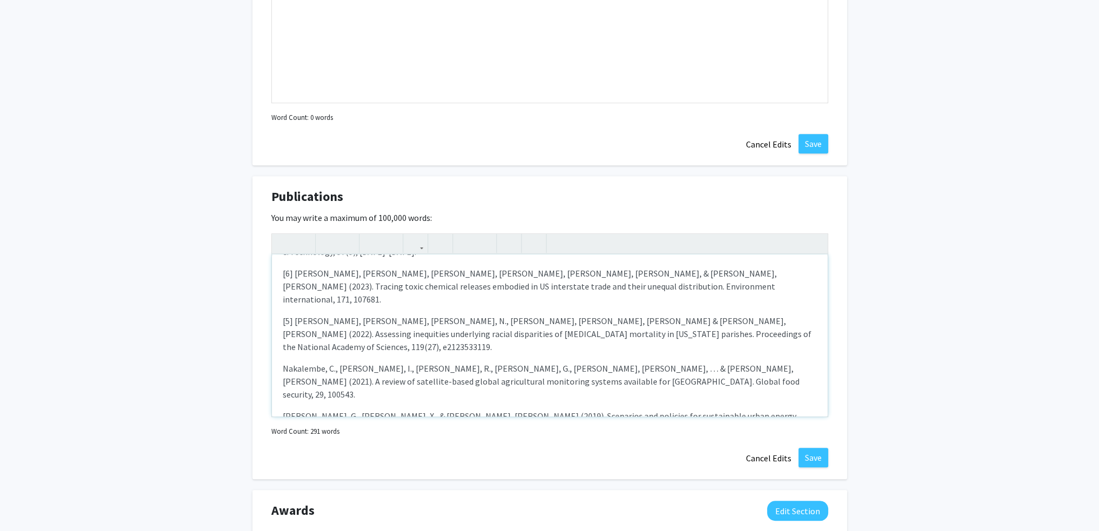
scroll to position [117, 0]
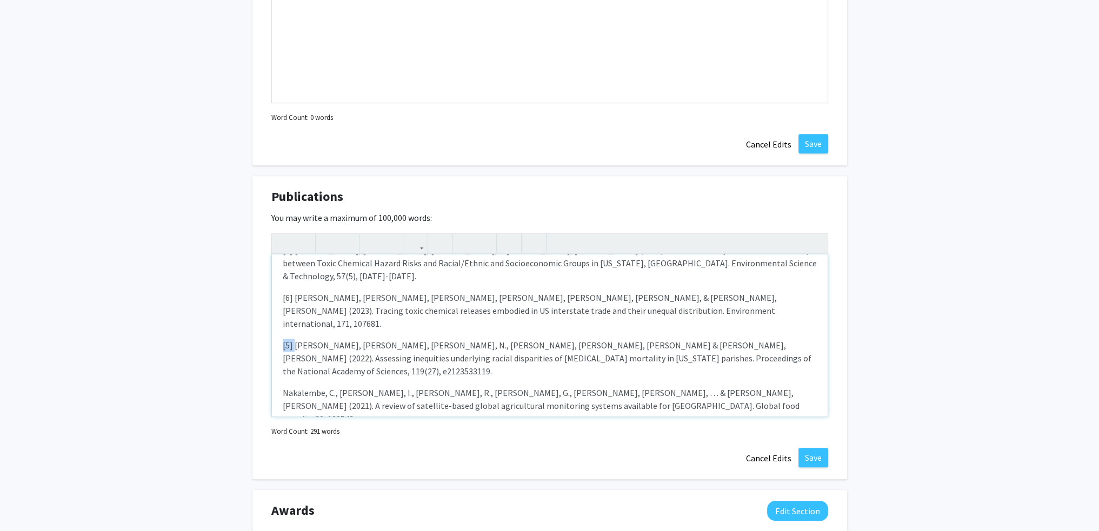
drag, startPoint x: 294, startPoint y: 291, endPoint x: 278, endPoint y: 291, distance: 15.7
click at [278, 291] on div "[9] Ma, Z., [PERSON_NAME], G., [PERSON_NAME], [PERSON_NAME], [PERSON_NAME], [PE…" at bounding box center [550, 336] width 556 height 162
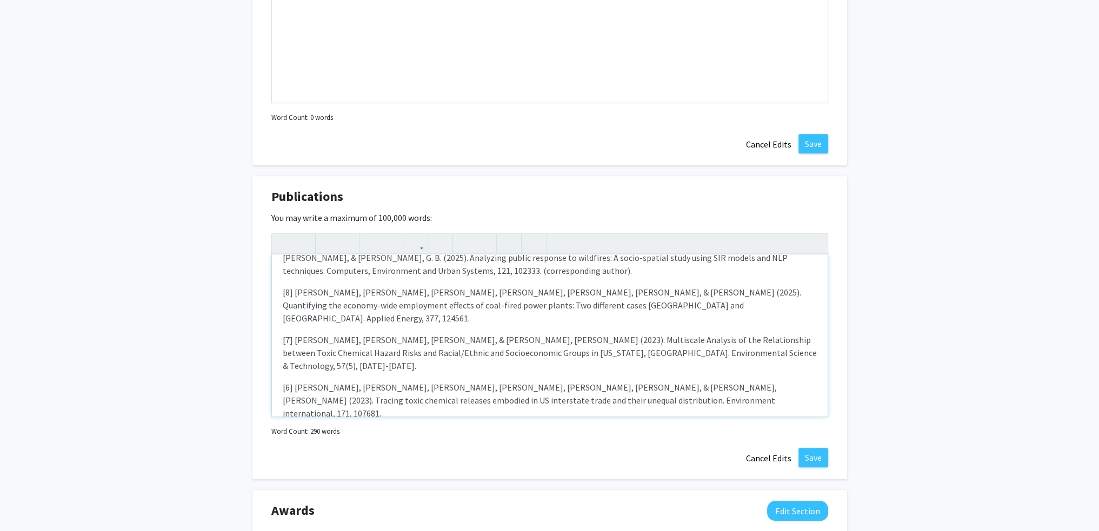
scroll to position [9, 0]
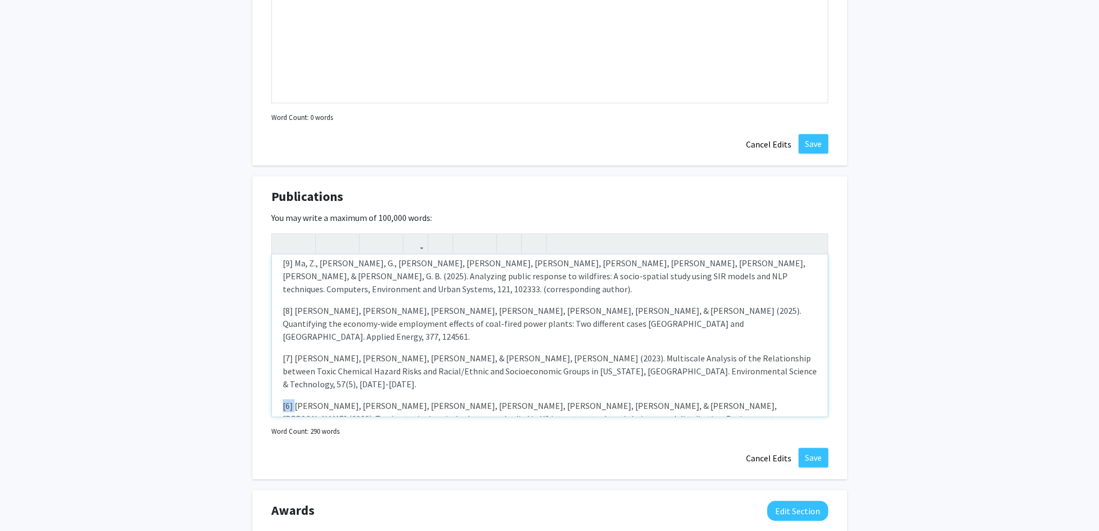
drag, startPoint x: 294, startPoint y: 366, endPoint x: 280, endPoint y: 366, distance: 14.1
click at [280, 366] on div "[9] Ma, Z., [PERSON_NAME], G., [PERSON_NAME], [PERSON_NAME], [PERSON_NAME], [PE…" at bounding box center [550, 336] width 556 height 162
drag, startPoint x: 294, startPoint y: 330, endPoint x: 274, endPoint y: 331, distance: 20.0
click at [274, 331] on div "[9] Ma, Z., [PERSON_NAME], G., [PERSON_NAME], [PERSON_NAME], [PERSON_NAME], [PE…" at bounding box center [550, 336] width 556 height 162
drag, startPoint x: 293, startPoint y: 297, endPoint x: 275, endPoint y: 296, distance: 18.4
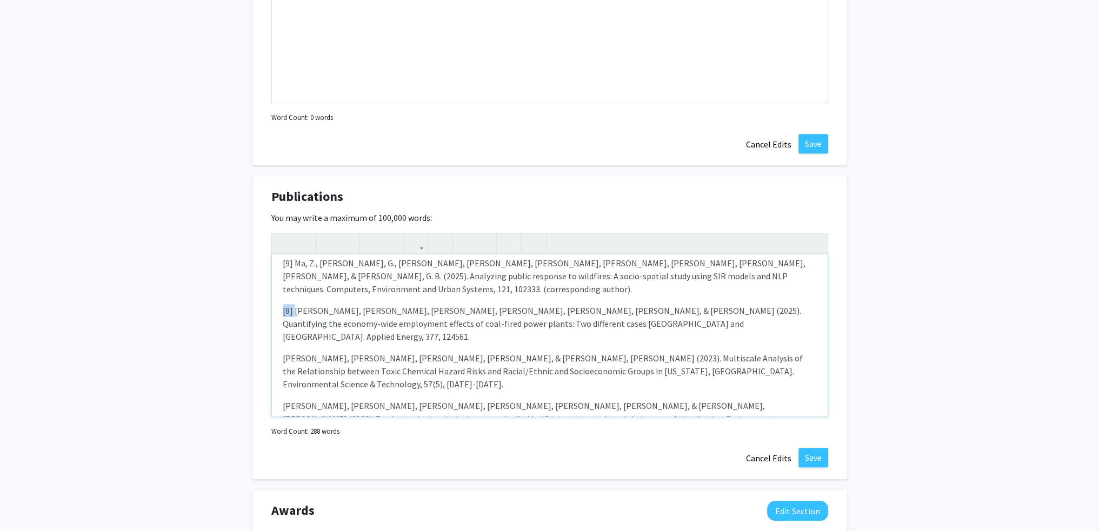
click at [275, 296] on div "[9] Ma, Z., [PERSON_NAME], G., [PERSON_NAME], [PERSON_NAME], [PERSON_NAME], [PE…" at bounding box center [550, 336] width 556 height 162
drag, startPoint x: 294, startPoint y: 263, endPoint x: 271, endPoint y: 261, distance: 23.3
click at [272, 261] on div "[9] Ma, Z., [PERSON_NAME], G., [PERSON_NAME], [PERSON_NAME], [PERSON_NAME], [PE…" at bounding box center [550, 336] width 556 height 162
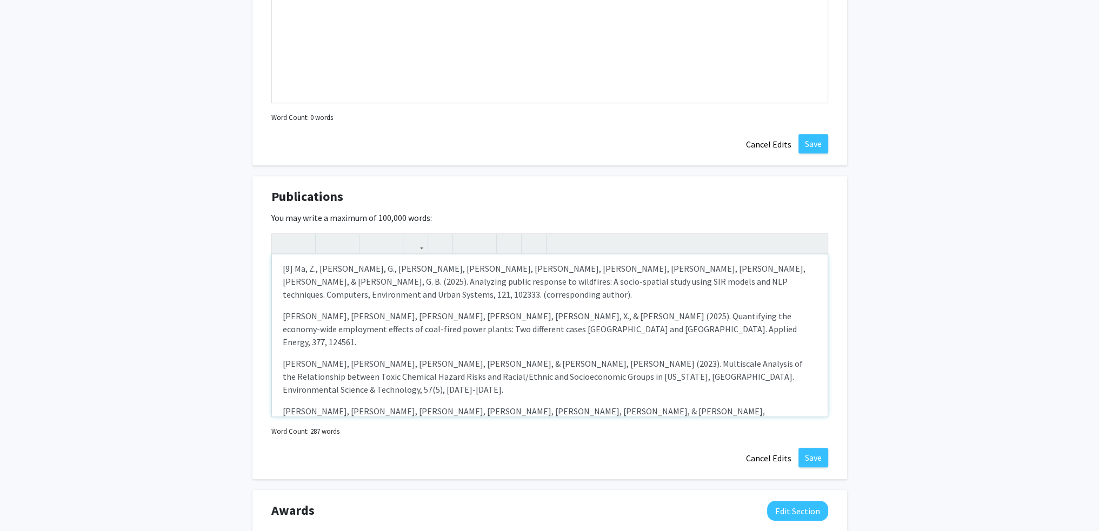
type textarea "<p>Ma, Z., [PERSON_NAME], G., [PERSON_NAME], [PERSON_NAME], L., [PERSON_NAME], …"
click at [493, 321] on p "[PERSON_NAME], [PERSON_NAME], [PERSON_NAME], [PERSON_NAME], [PERSON_NAME], X., …" at bounding box center [550, 329] width 534 height 39
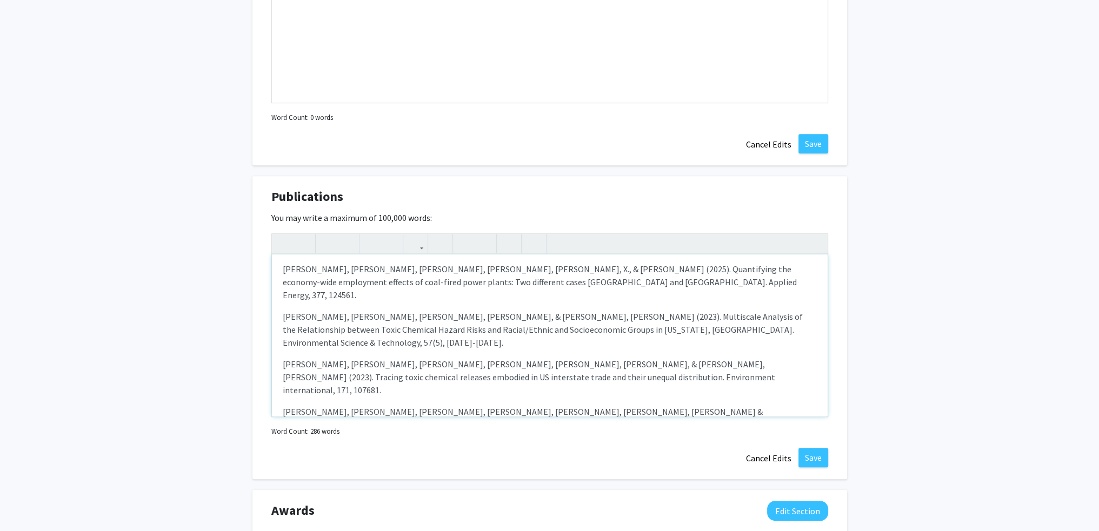
scroll to position [108, 0]
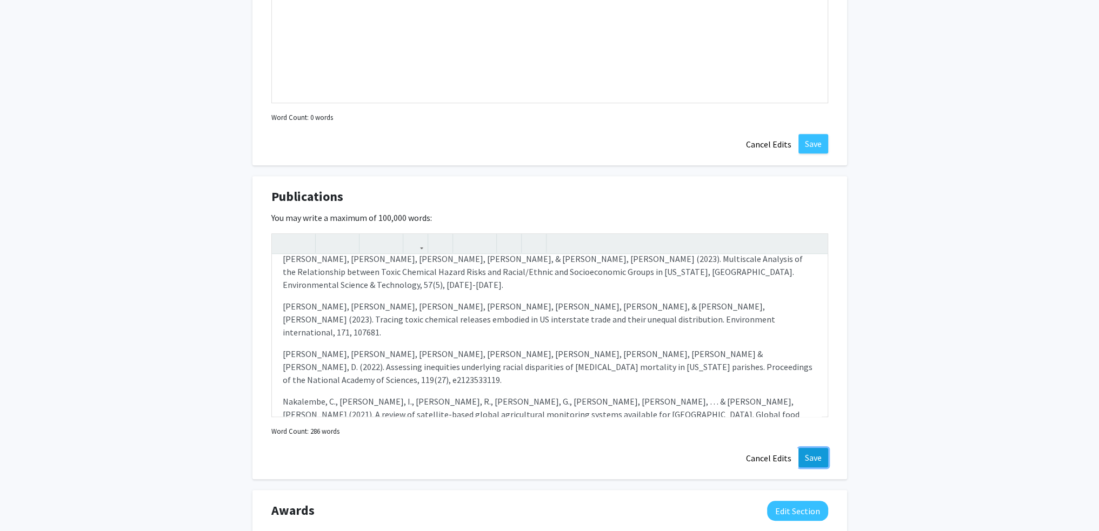
click at [820, 457] on button "Save" at bounding box center [813, 457] width 30 height 19
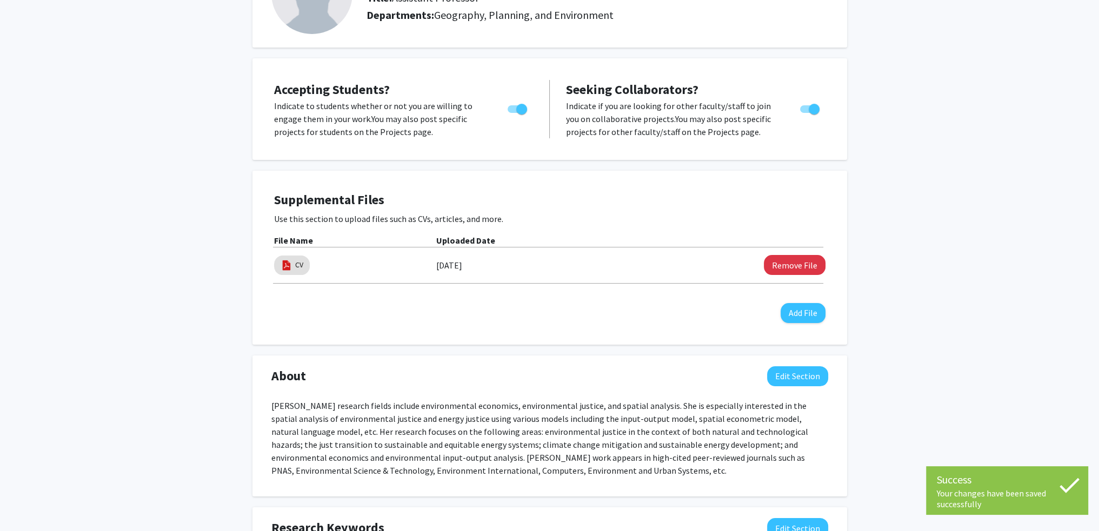
scroll to position [0, 0]
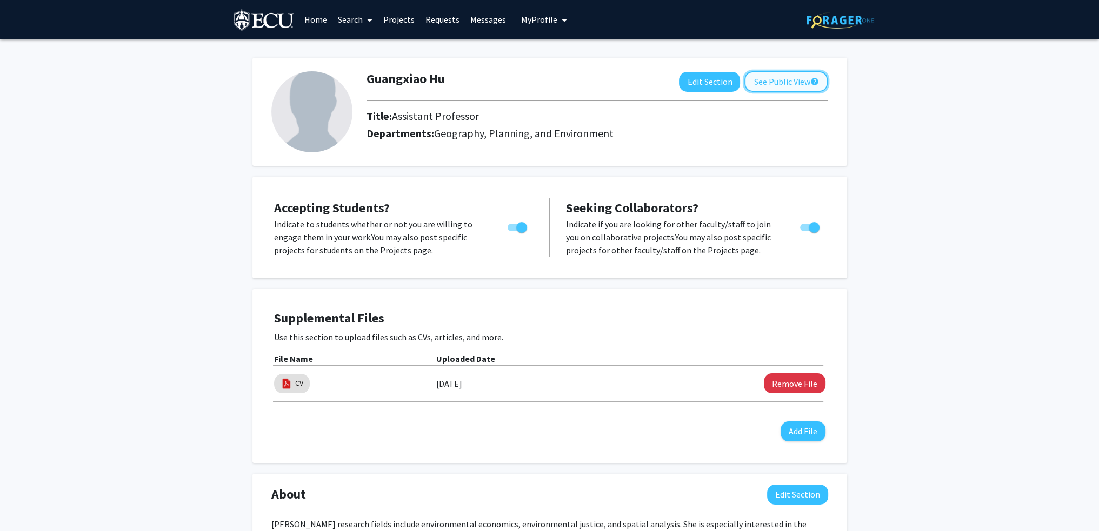
click at [792, 85] on button "See Public View help" at bounding box center [785, 81] width 83 height 21
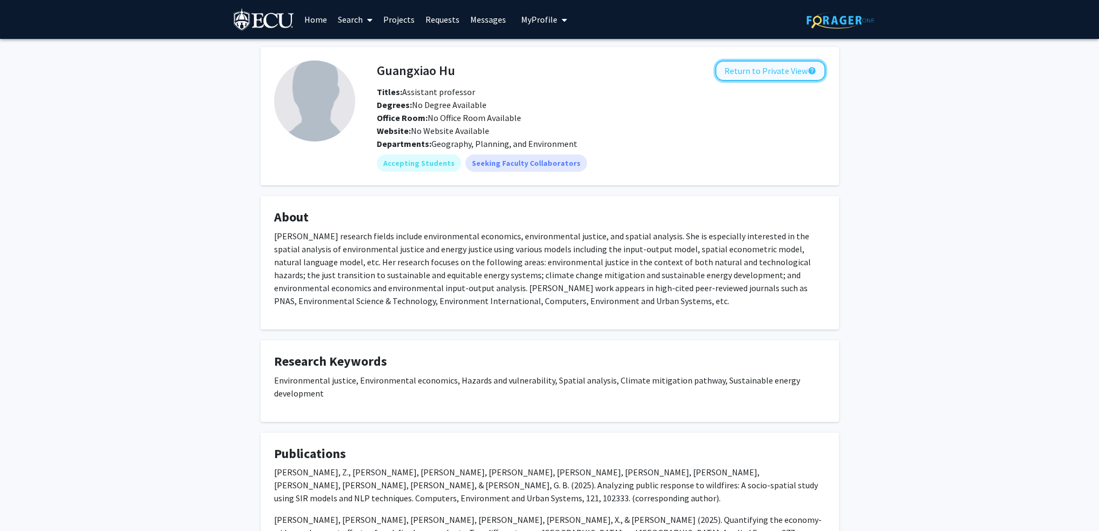
click at [770, 63] on button "Return to Private View help" at bounding box center [770, 71] width 110 height 21
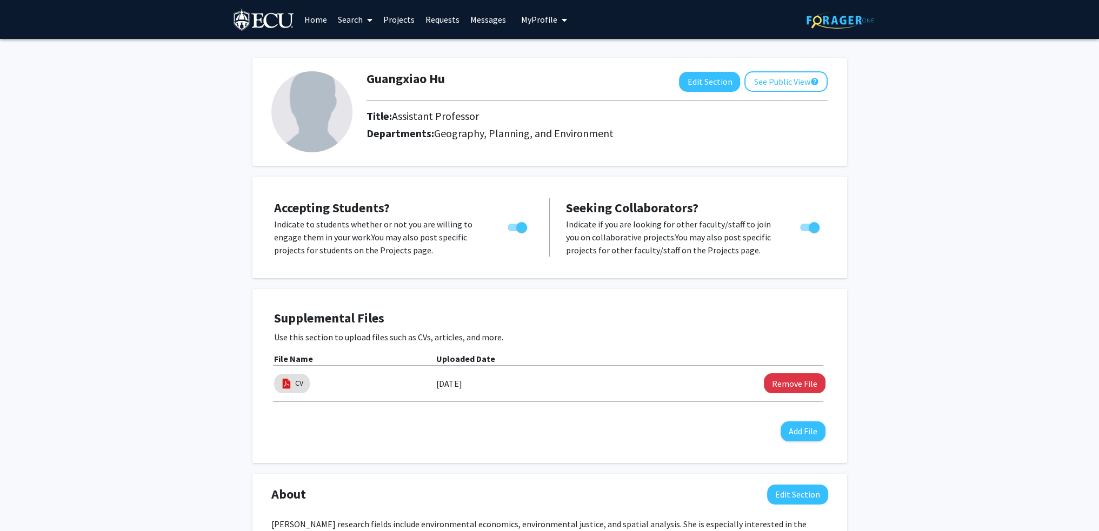
click at [546, 18] on span "My Profile" at bounding box center [539, 19] width 36 height 11
click at [724, 86] on button "Edit Section" at bounding box center [709, 82] width 61 height 20
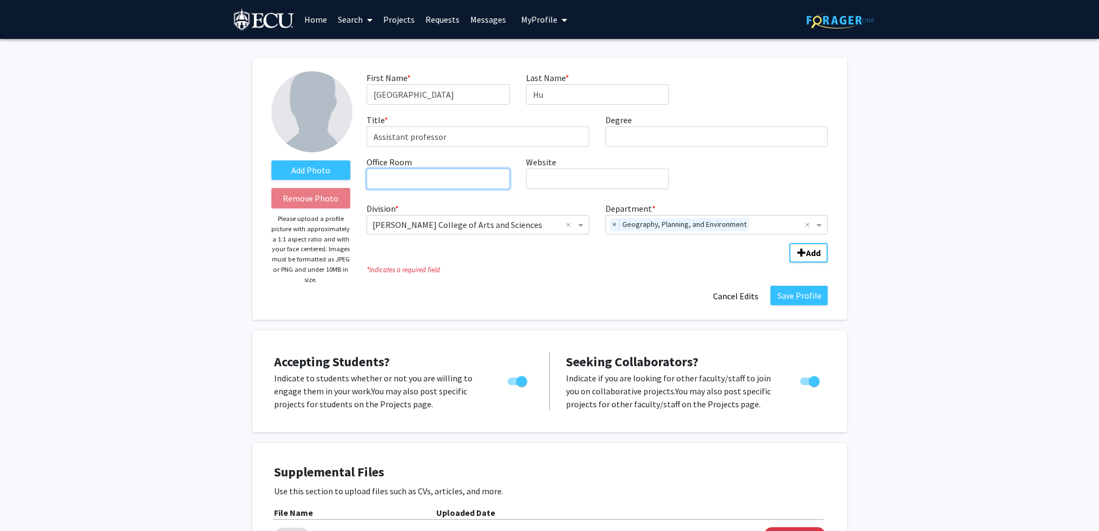
click at [412, 177] on input "Office Room required" at bounding box center [438, 179] width 143 height 21
click at [374, 179] on input "A-238" at bounding box center [438, 179] width 143 height 21
click at [405, 178] on input "A-238" at bounding box center [438, 179] width 143 height 21
type input "A-238 [PERSON_NAME][GEOGRAPHIC_DATA]"
click at [629, 132] on input "Degree required" at bounding box center [716, 136] width 223 height 21
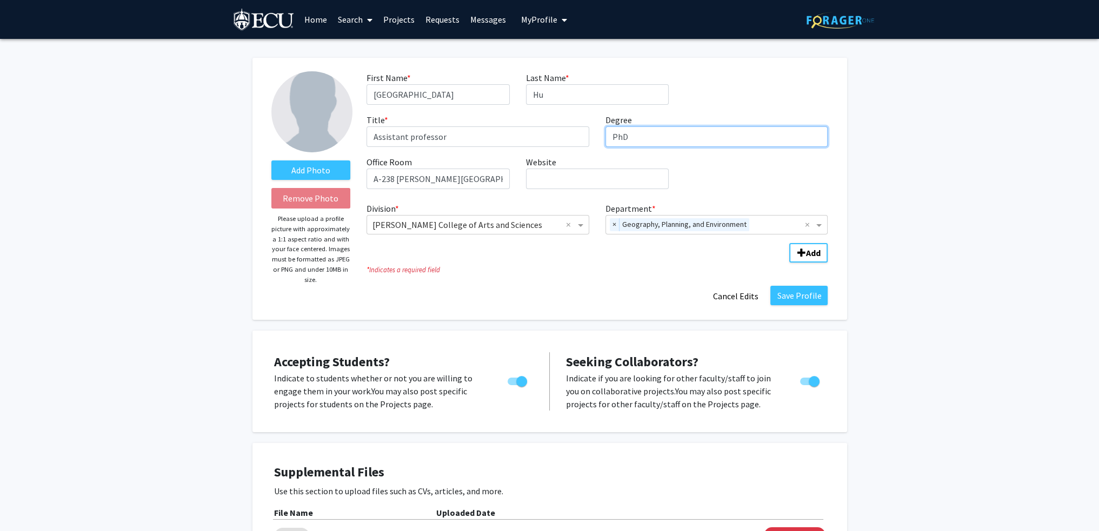
type input "PhD"
click at [569, 174] on input "Website required" at bounding box center [597, 179] width 143 height 21
paste input "[URL][DOMAIN_NAME]"
type input "[URL][DOMAIN_NAME]"
click at [716, 186] on div "First Name * required Guangxiao Last Name * required Hu Title * required Assist…" at bounding box center [596, 134] width 477 height 126
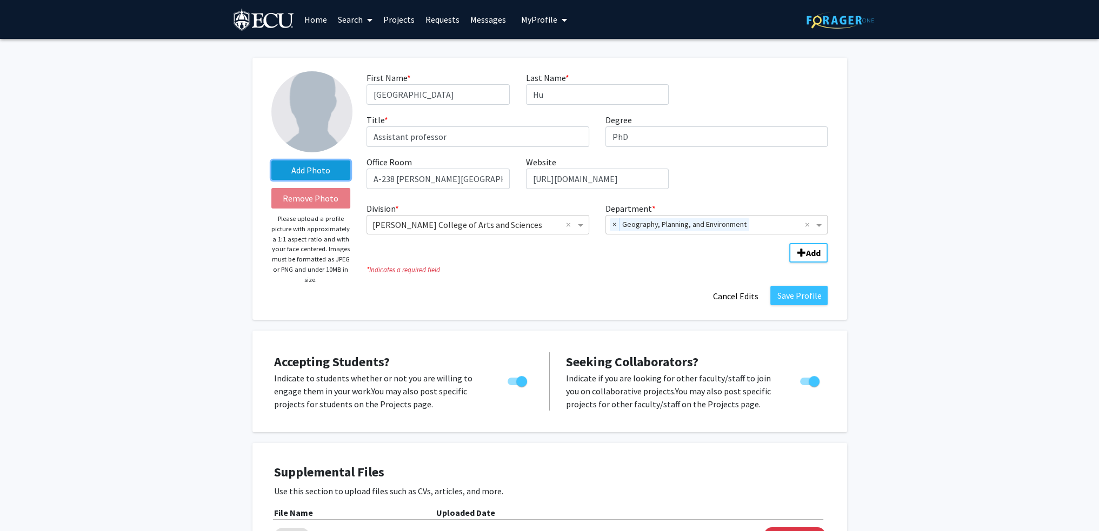
click at [306, 170] on label "Add Photo" at bounding box center [310, 170] width 79 height 19
click at [0, 0] on input "Add Photo" at bounding box center [0, 0] width 0 height 0
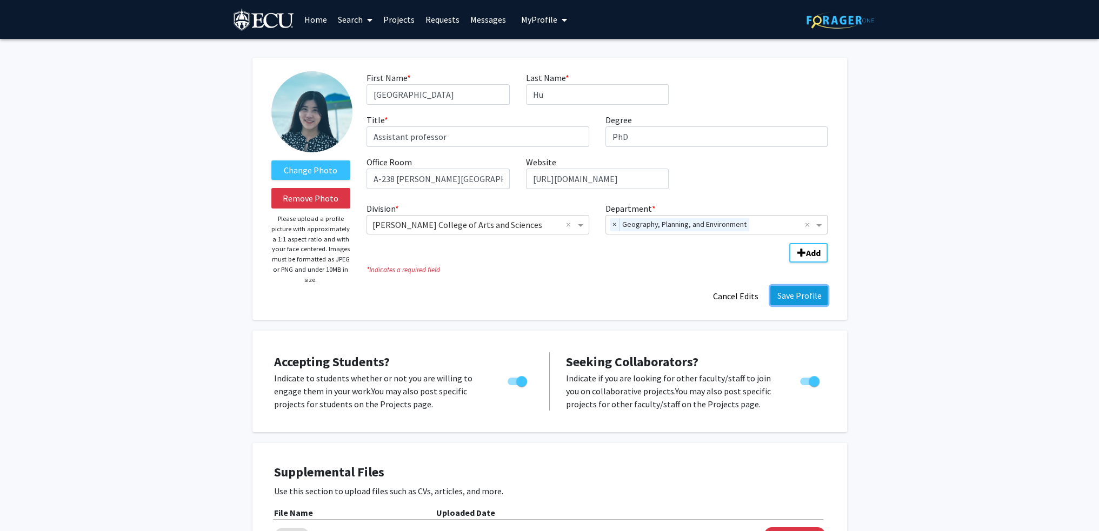
click at [810, 297] on button "Save Profile" at bounding box center [798, 295] width 57 height 19
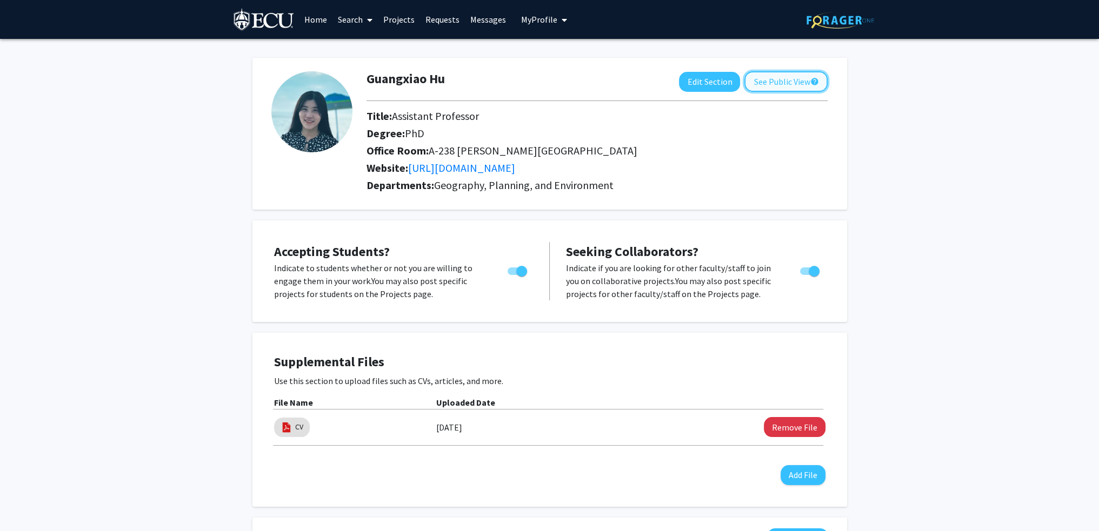
click at [787, 80] on button "See Public View help" at bounding box center [785, 81] width 83 height 21
